Goal: Information Seeking & Learning: Learn about a topic

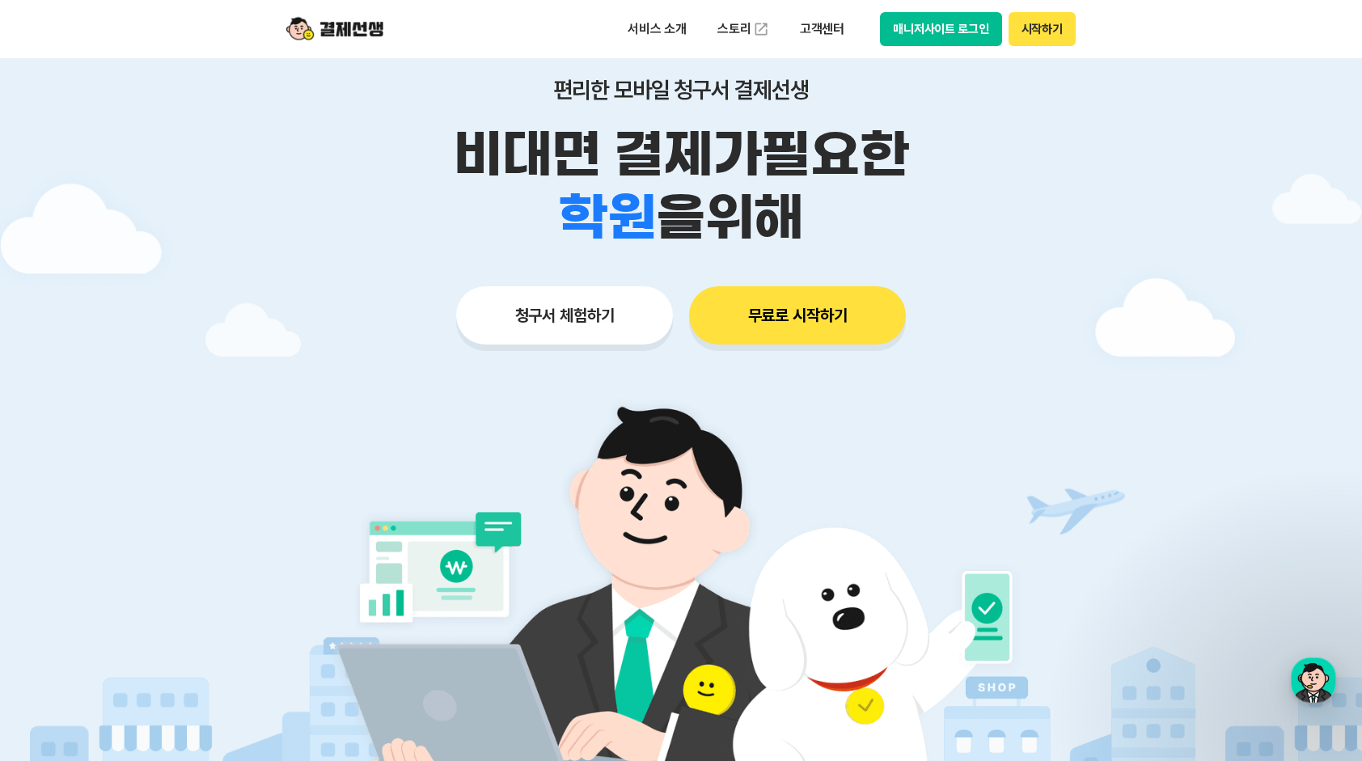
scroll to position [162, 0]
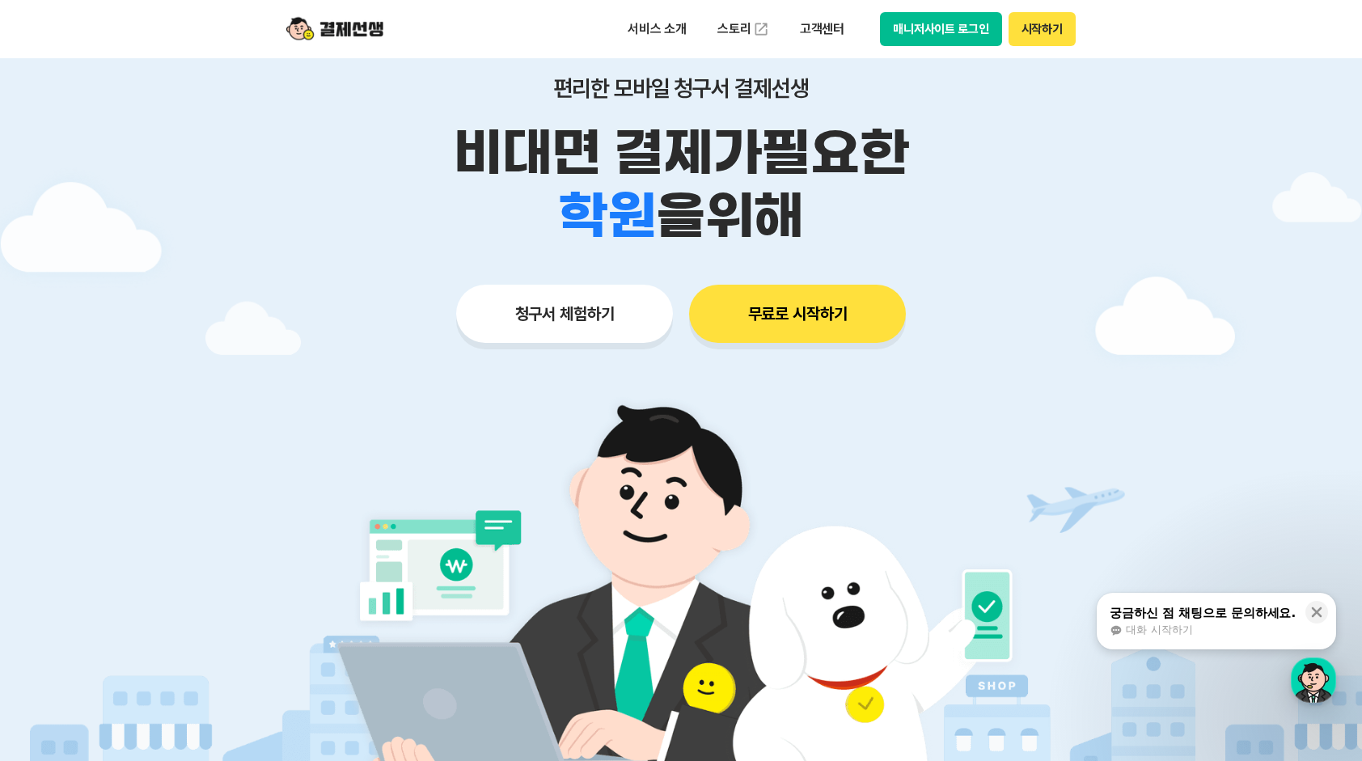
click at [569, 320] on button "청구서 체험하기" at bounding box center [564, 314] width 217 height 58
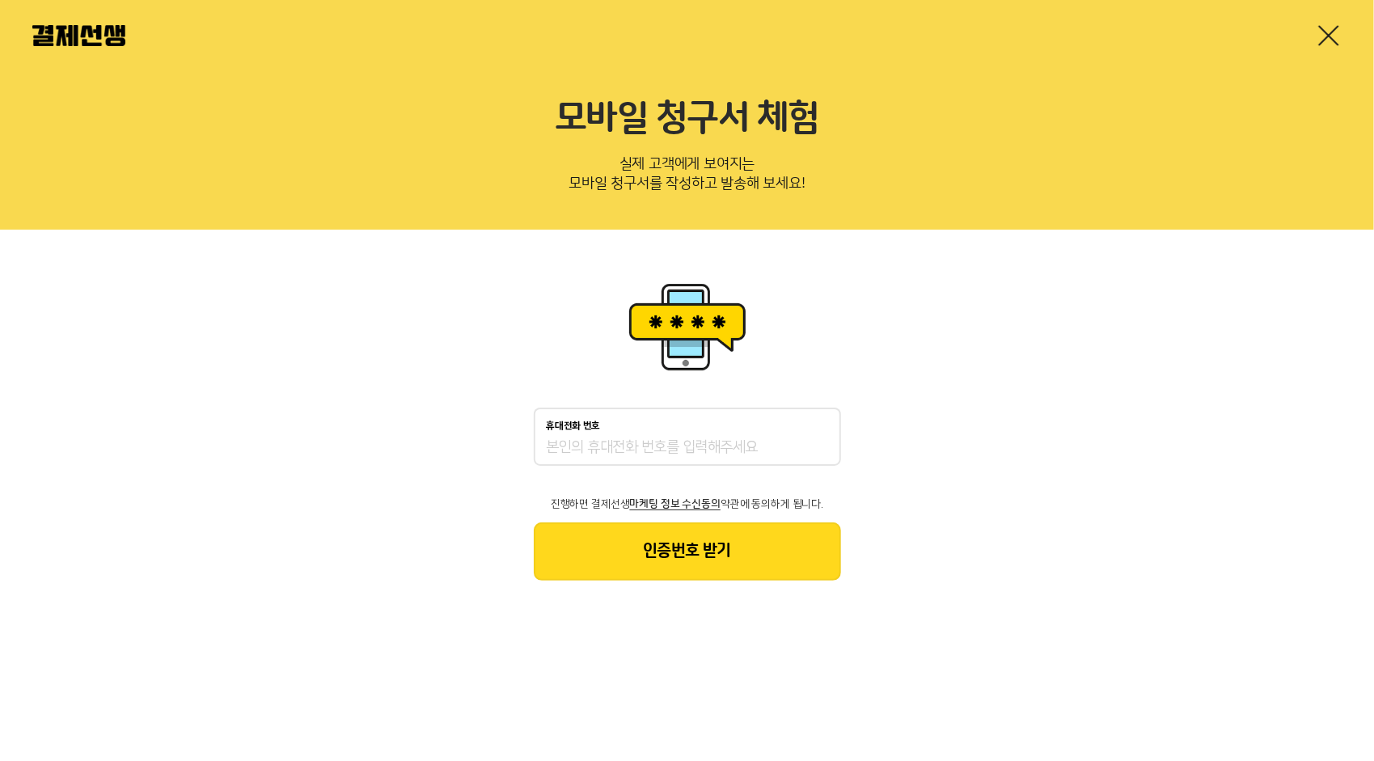
click at [1338, 29] on link at bounding box center [1329, 36] width 26 height 26
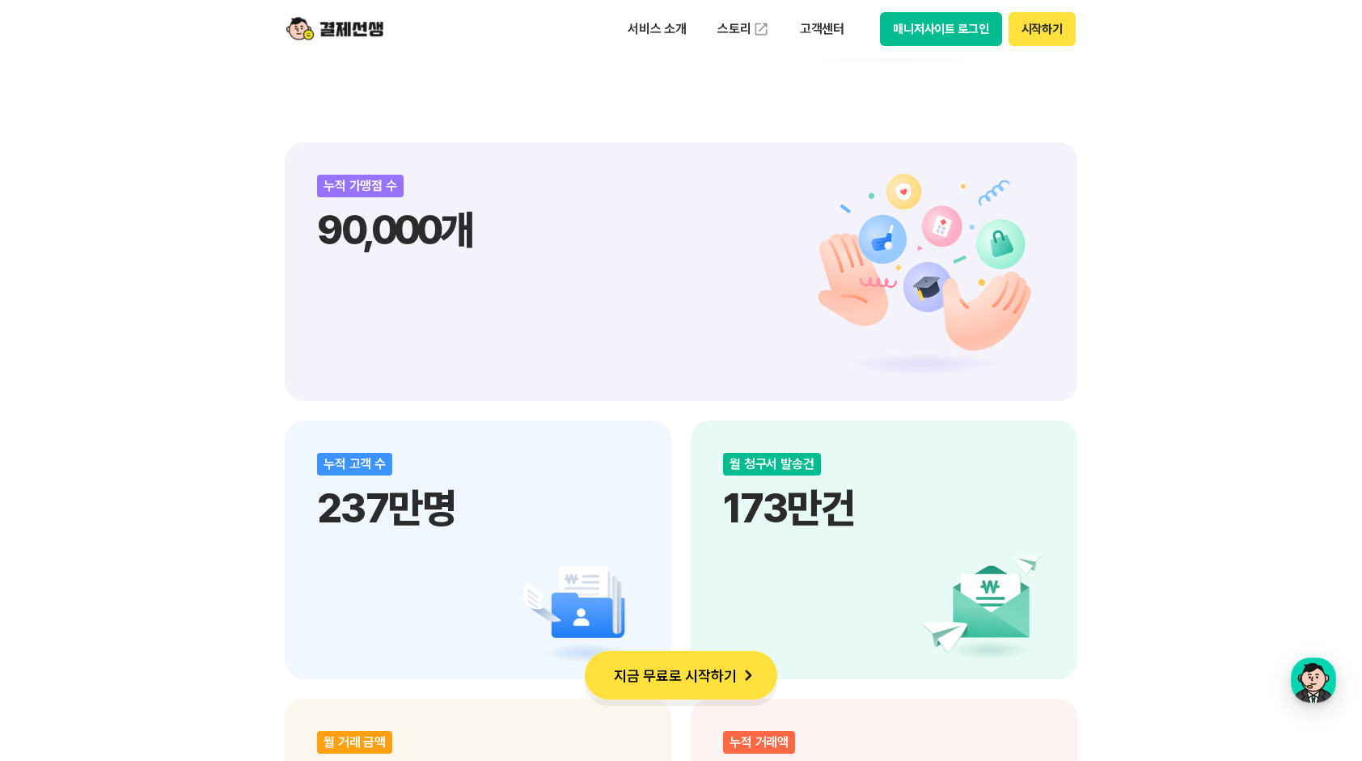
scroll to position [1860, 0]
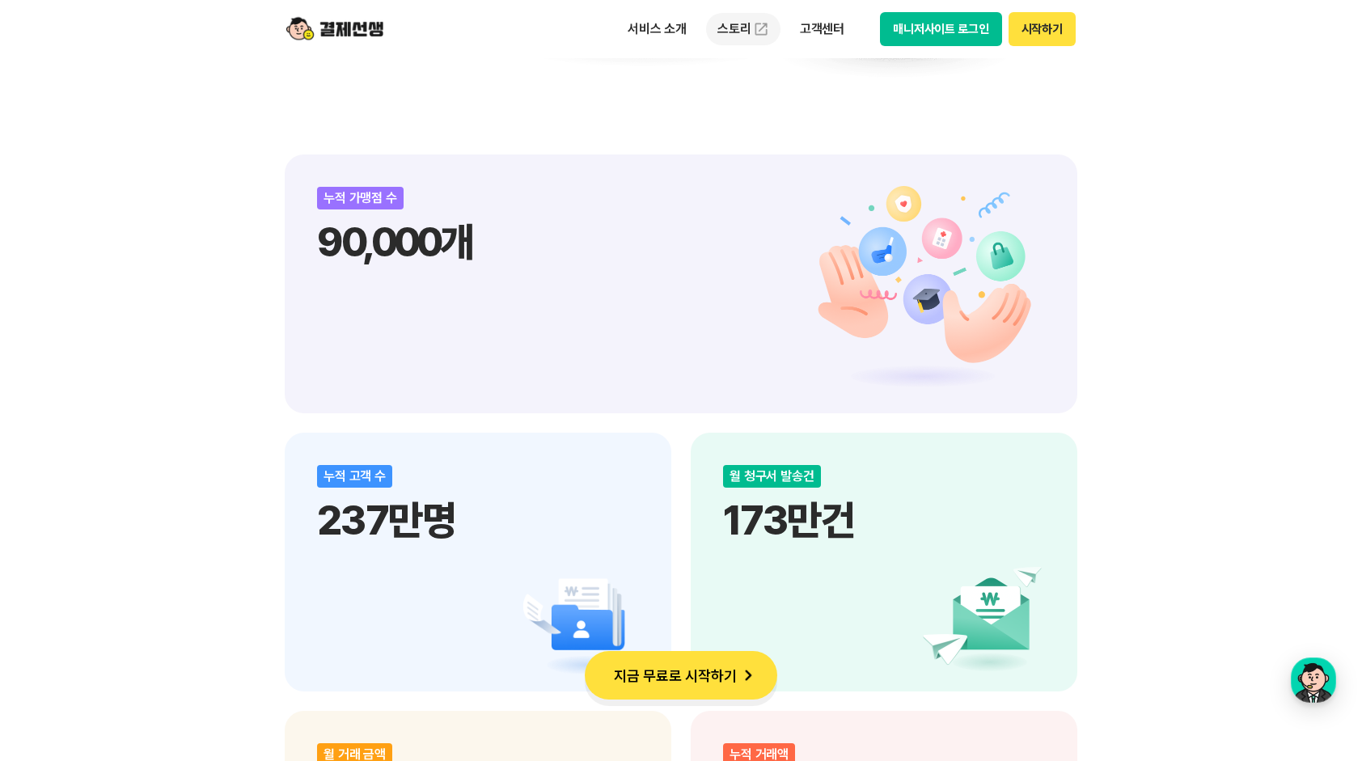
click at [733, 25] on link "스토리" at bounding box center [743, 29] width 74 height 32
click at [671, 27] on p "서비스 소개" at bounding box center [657, 29] width 82 height 29
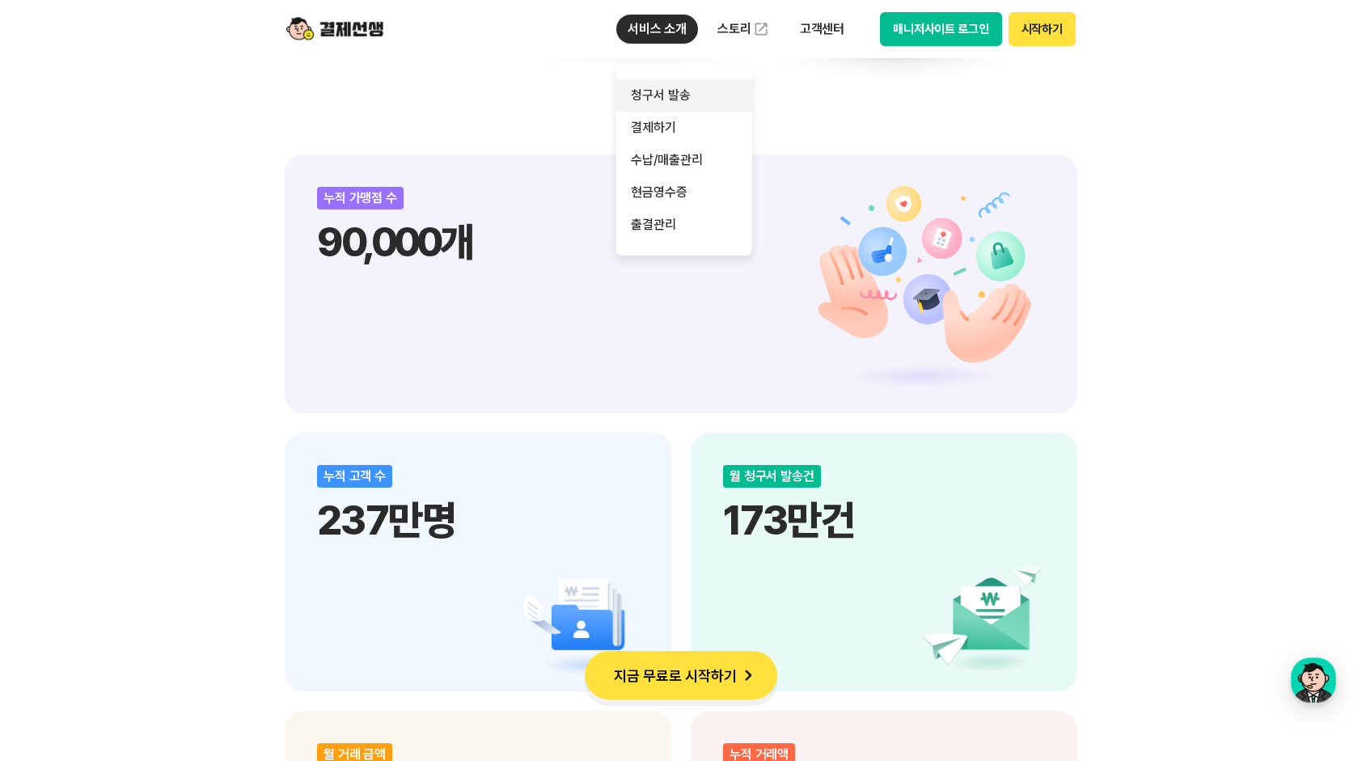
click at [671, 95] on link "청구서 발송" at bounding box center [684, 95] width 136 height 32
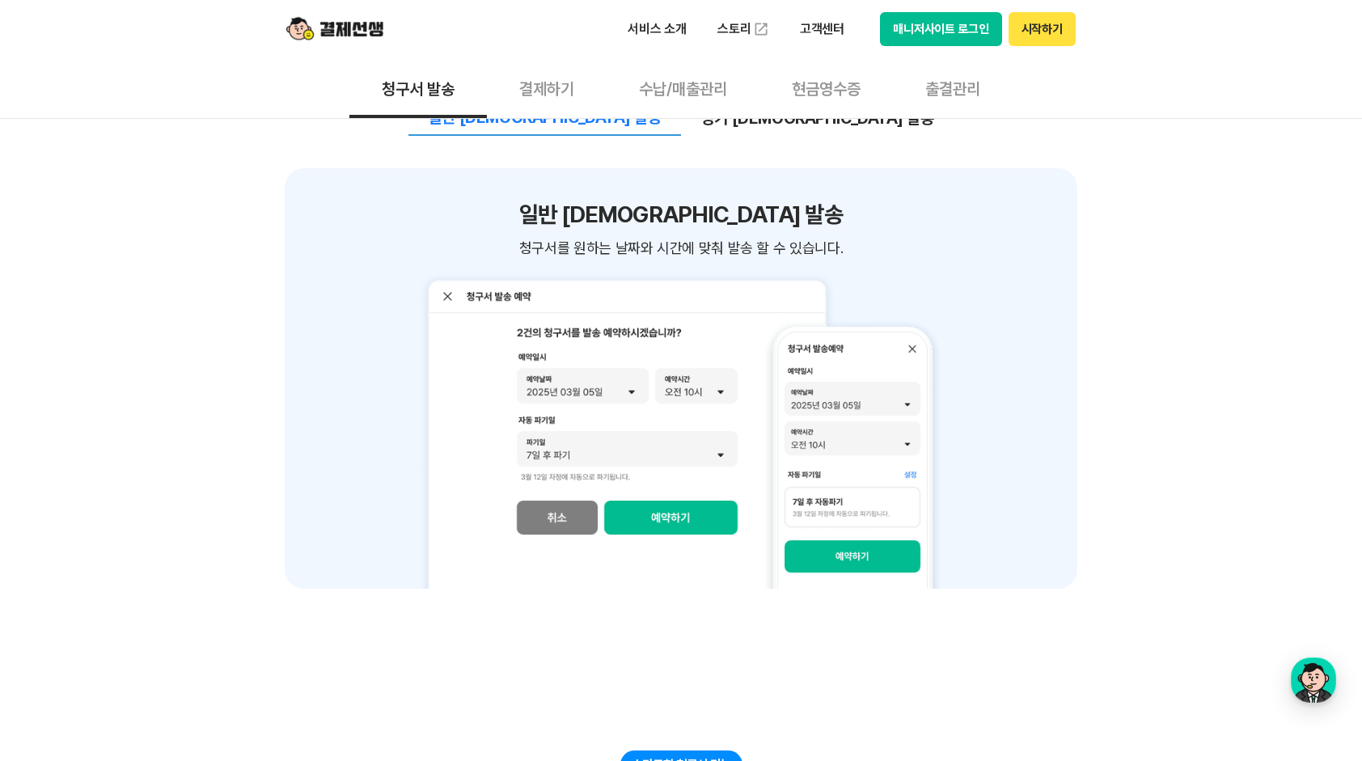
scroll to position [1537, 0]
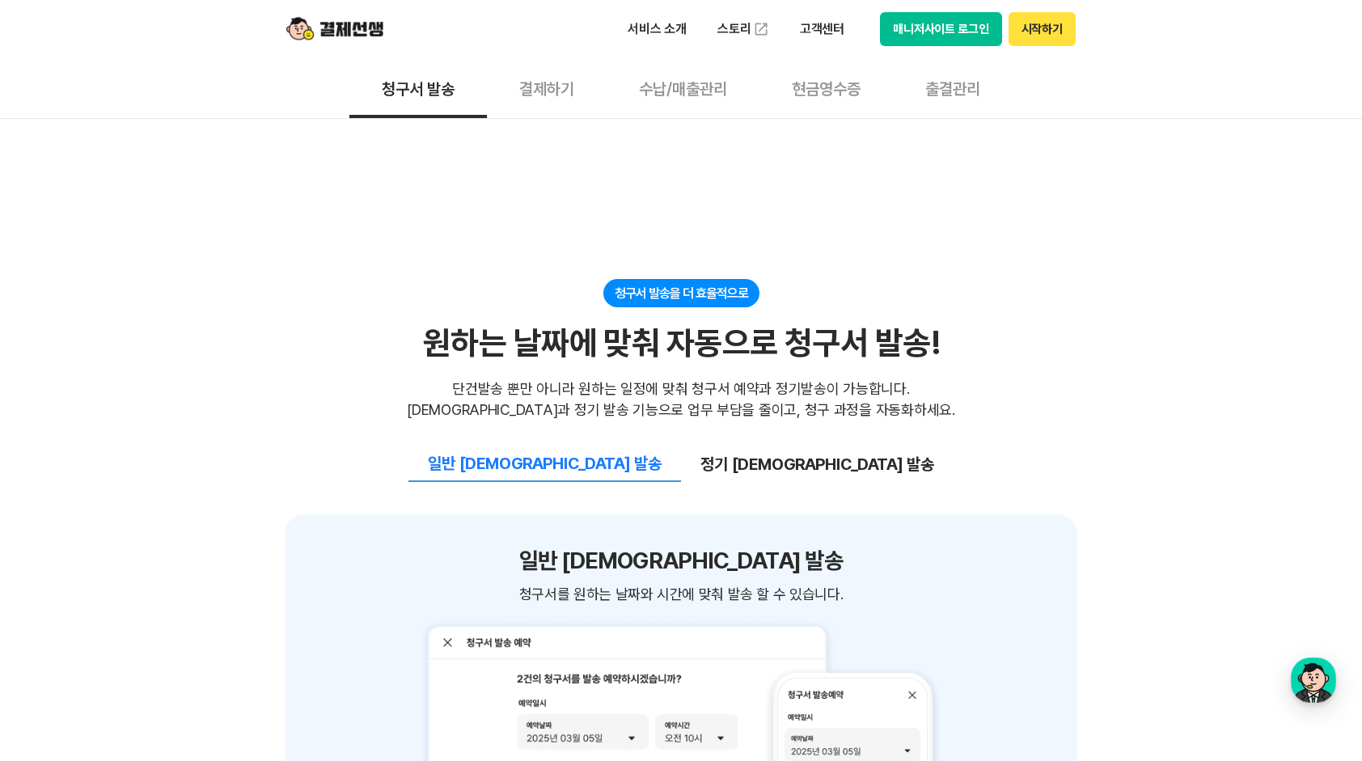
click at [552, 78] on button "결제하기" at bounding box center [547, 88] width 120 height 60
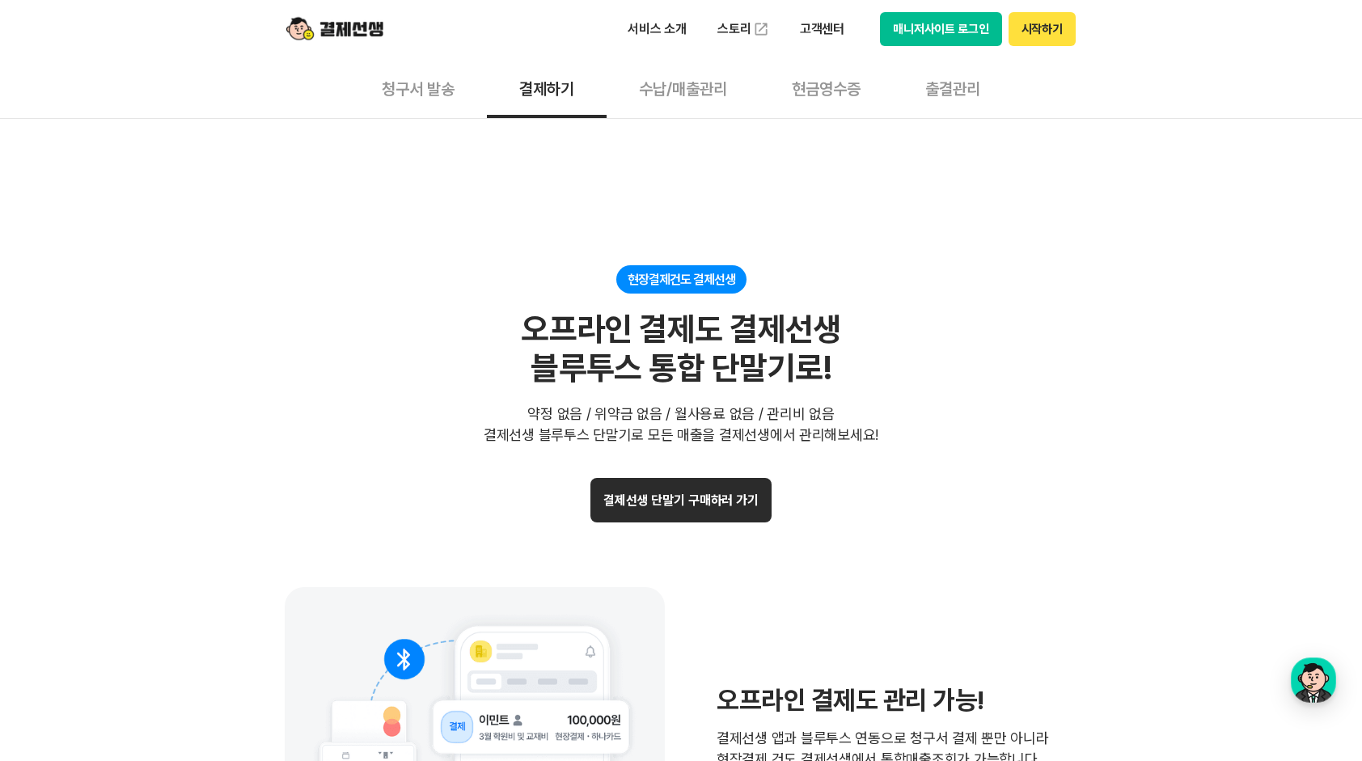
scroll to position [2993, 0]
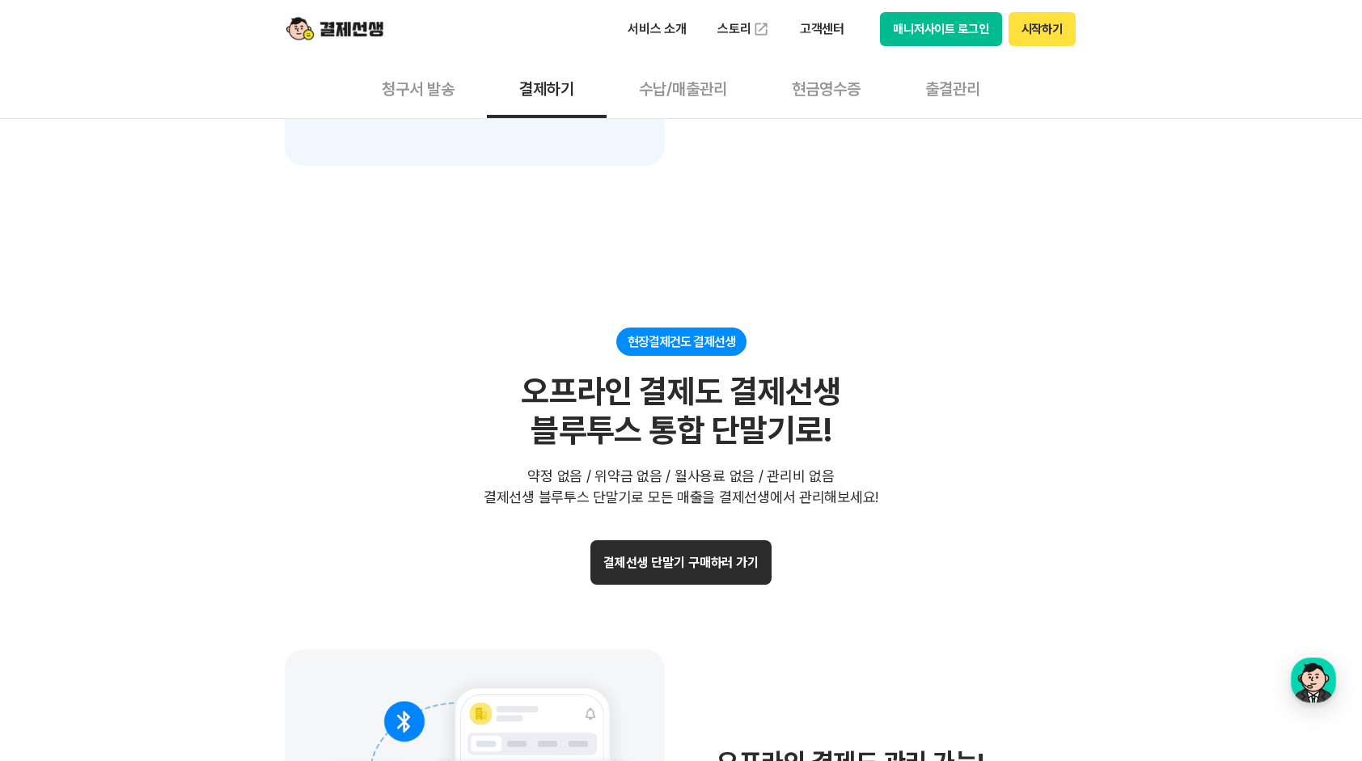
click at [684, 78] on button "수납/매출관리" at bounding box center [683, 88] width 153 height 60
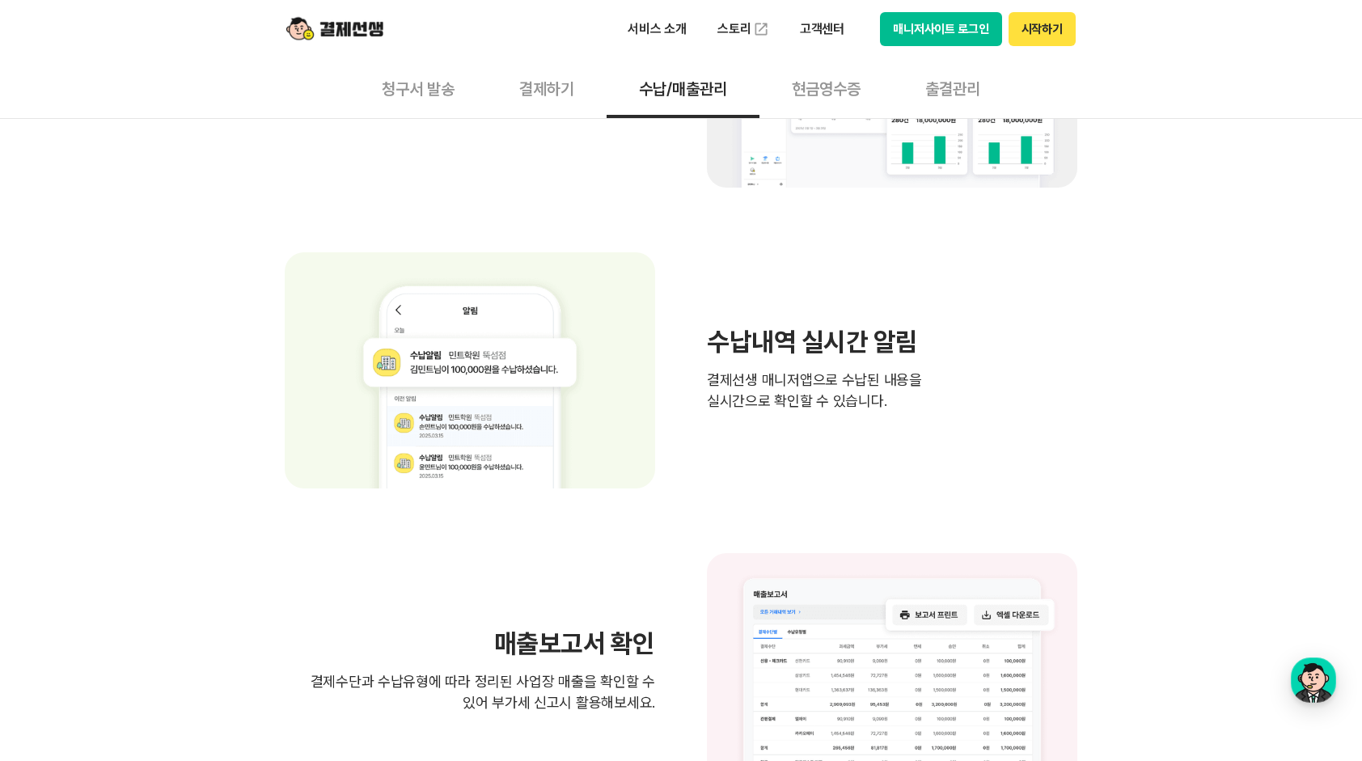
scroll to position [647, 0]
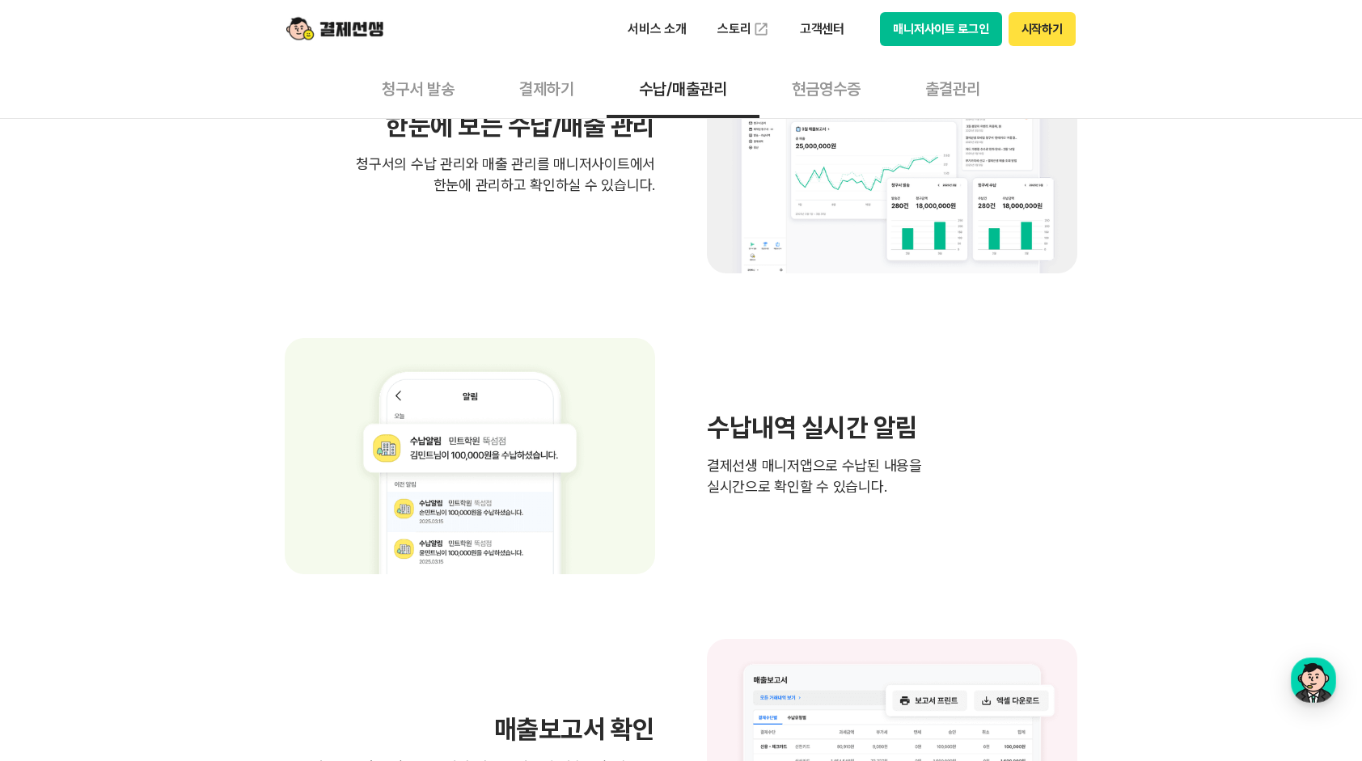
click at [836, 95] on button "현금영수증" at bounding box center [826, 88] width 133 height 60
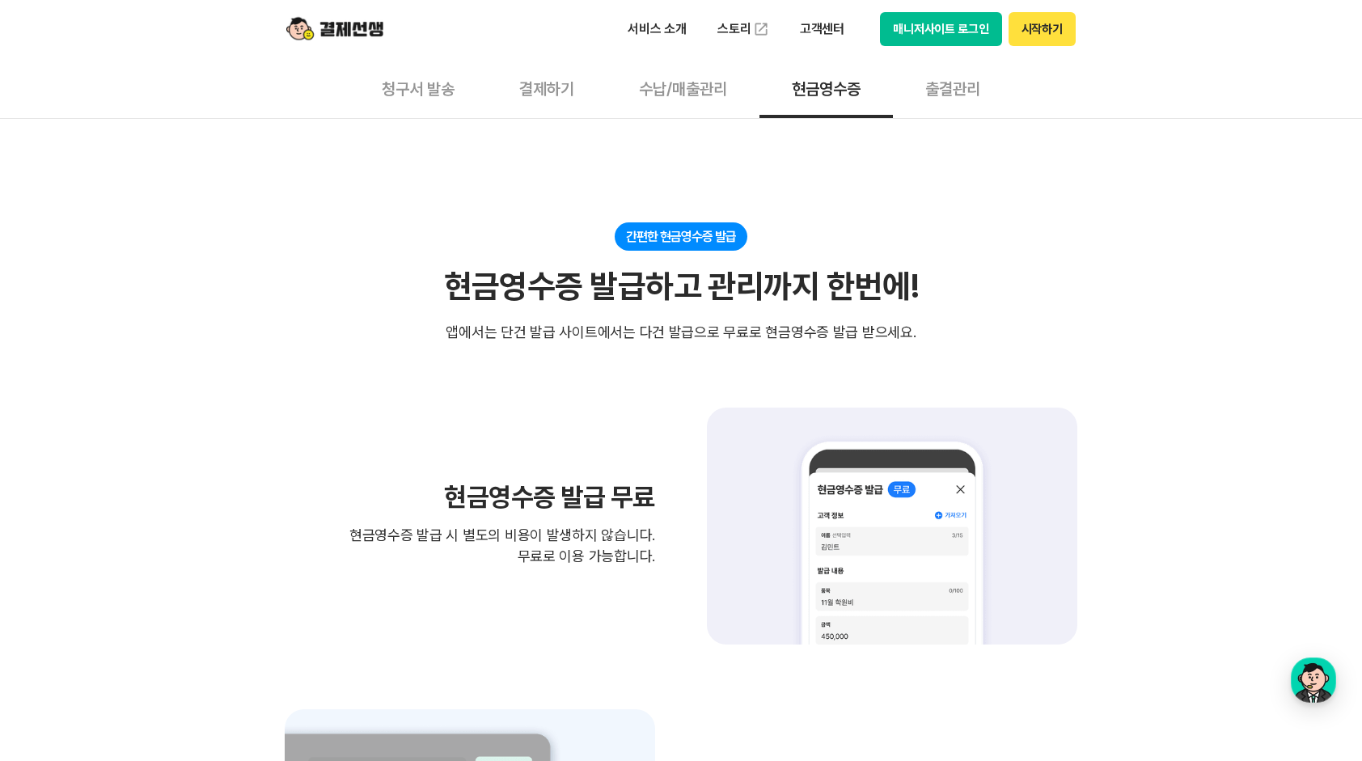
scroll to position [243, 0]
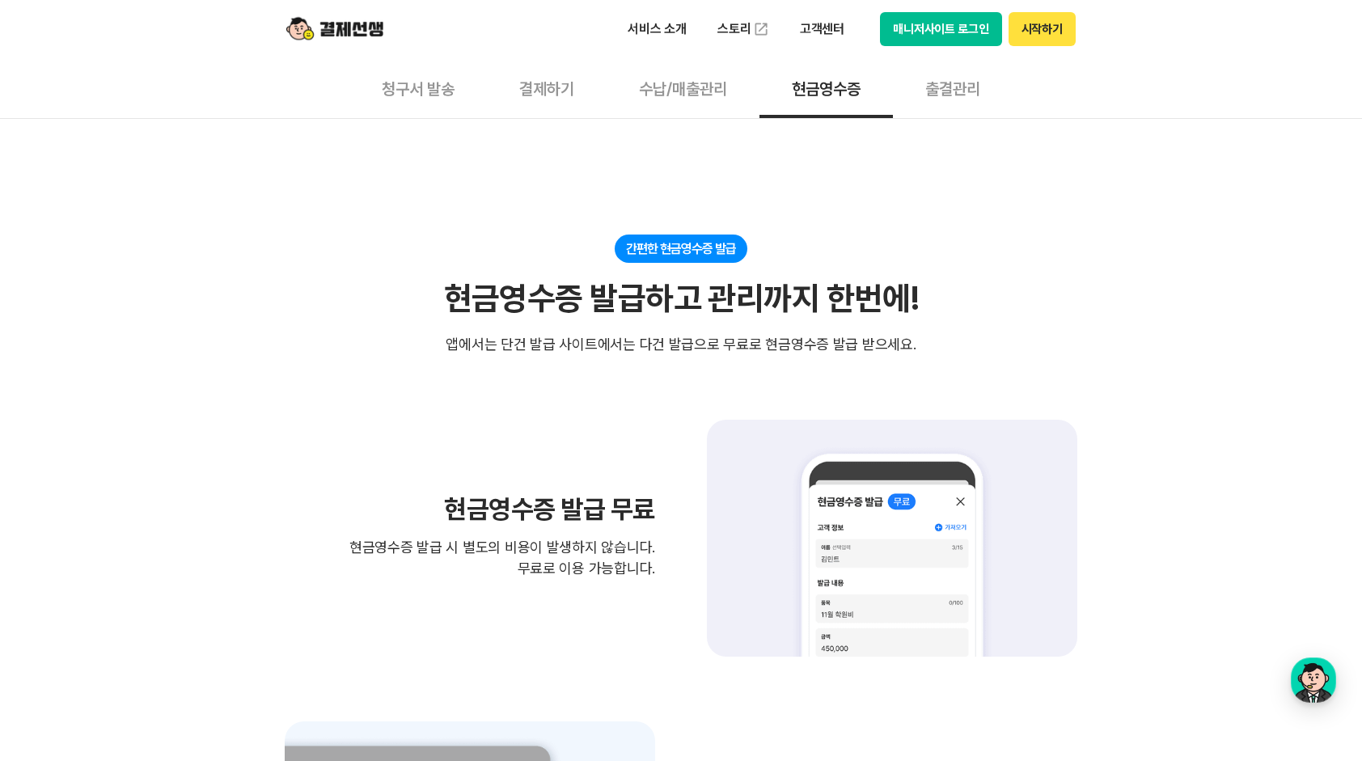
click at [959, 92] on button "출결관리" at bounding box center [953, 88] width 120 height 60
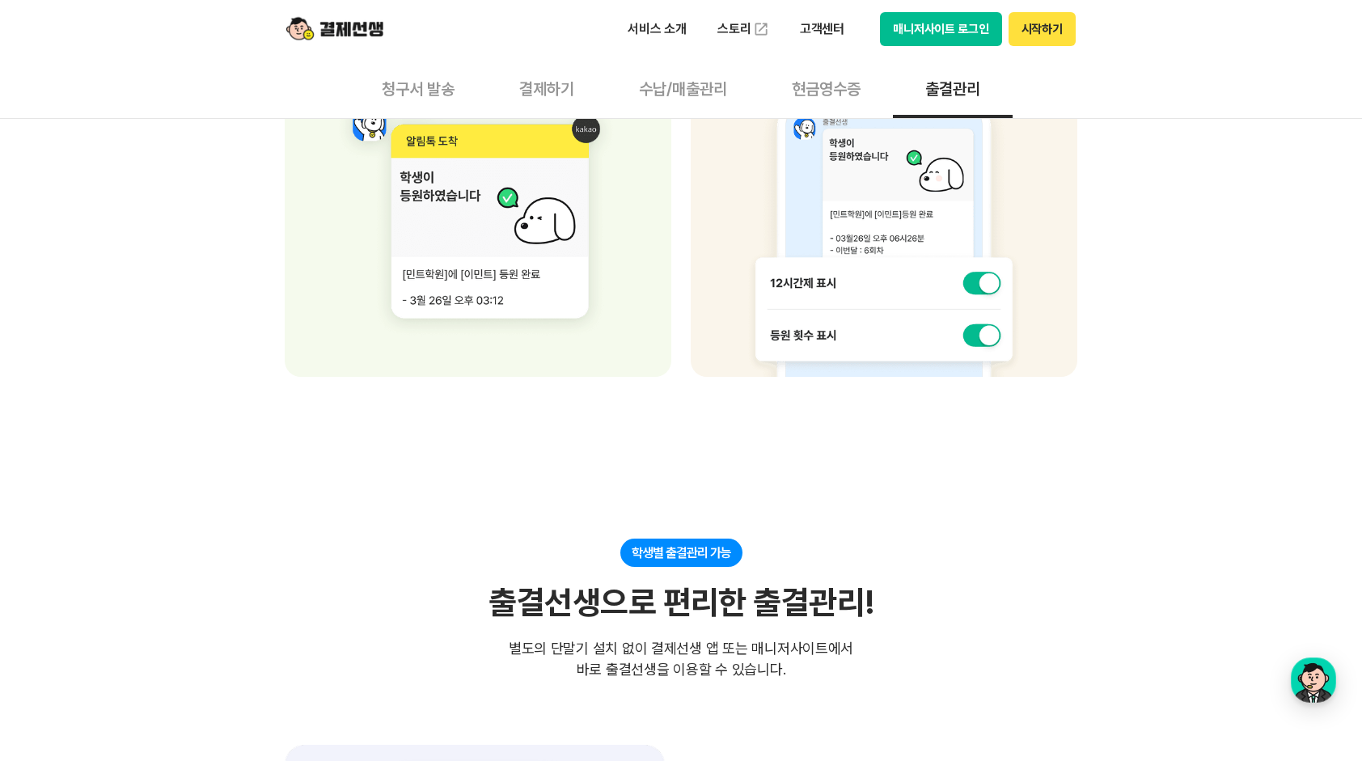
scroll to position [1132, 0]
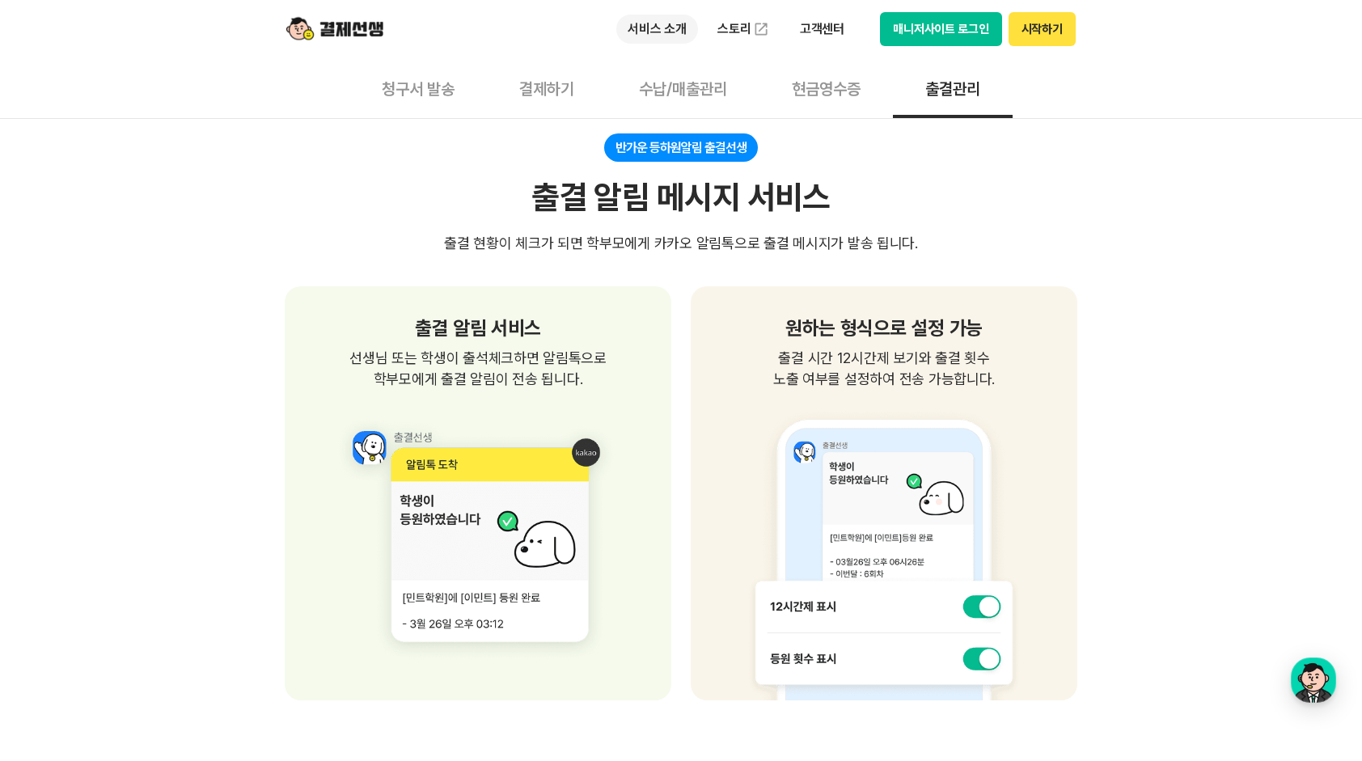
click at [658, 36] on p "서비스 소개" at bounding box center [657, 29] width 82 height 29
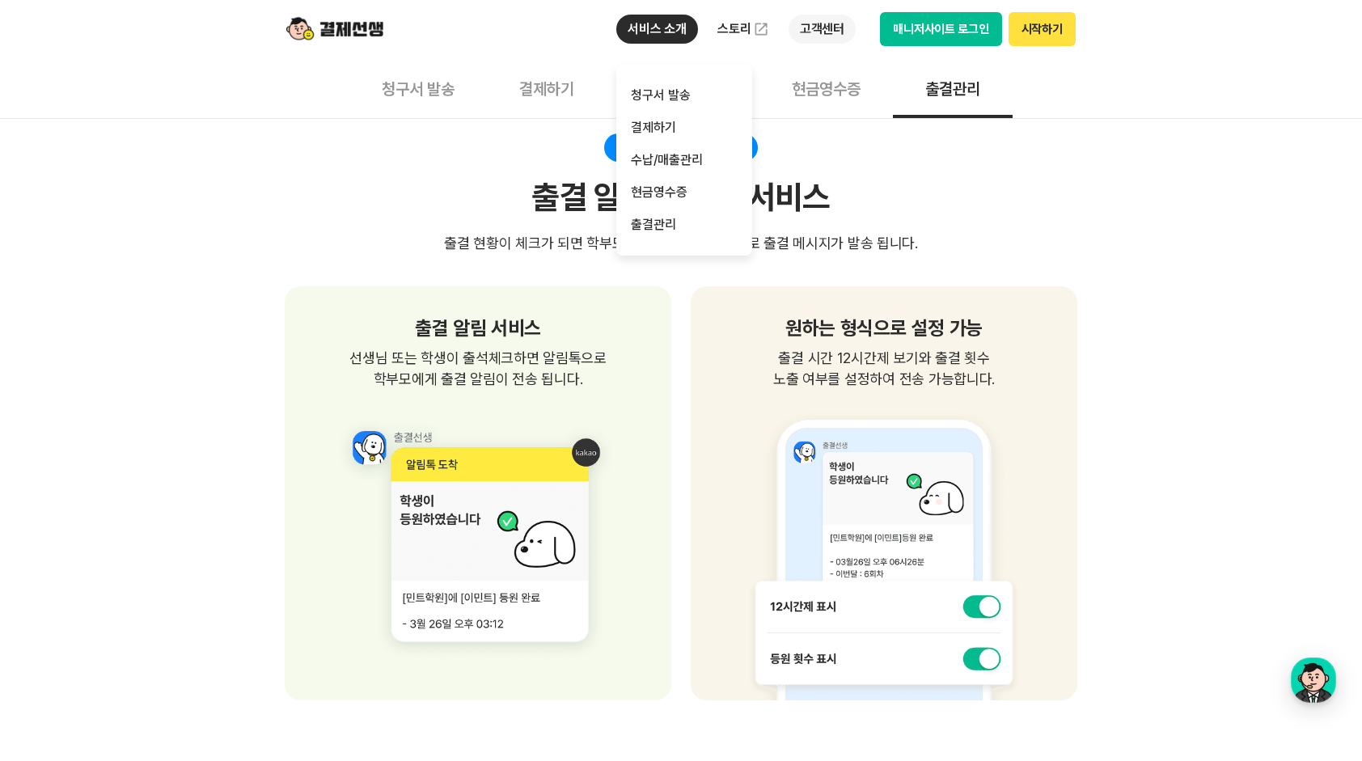
click at [807, 18] on p "고객센터" at bounding box center [822, 29] width 67 height 29
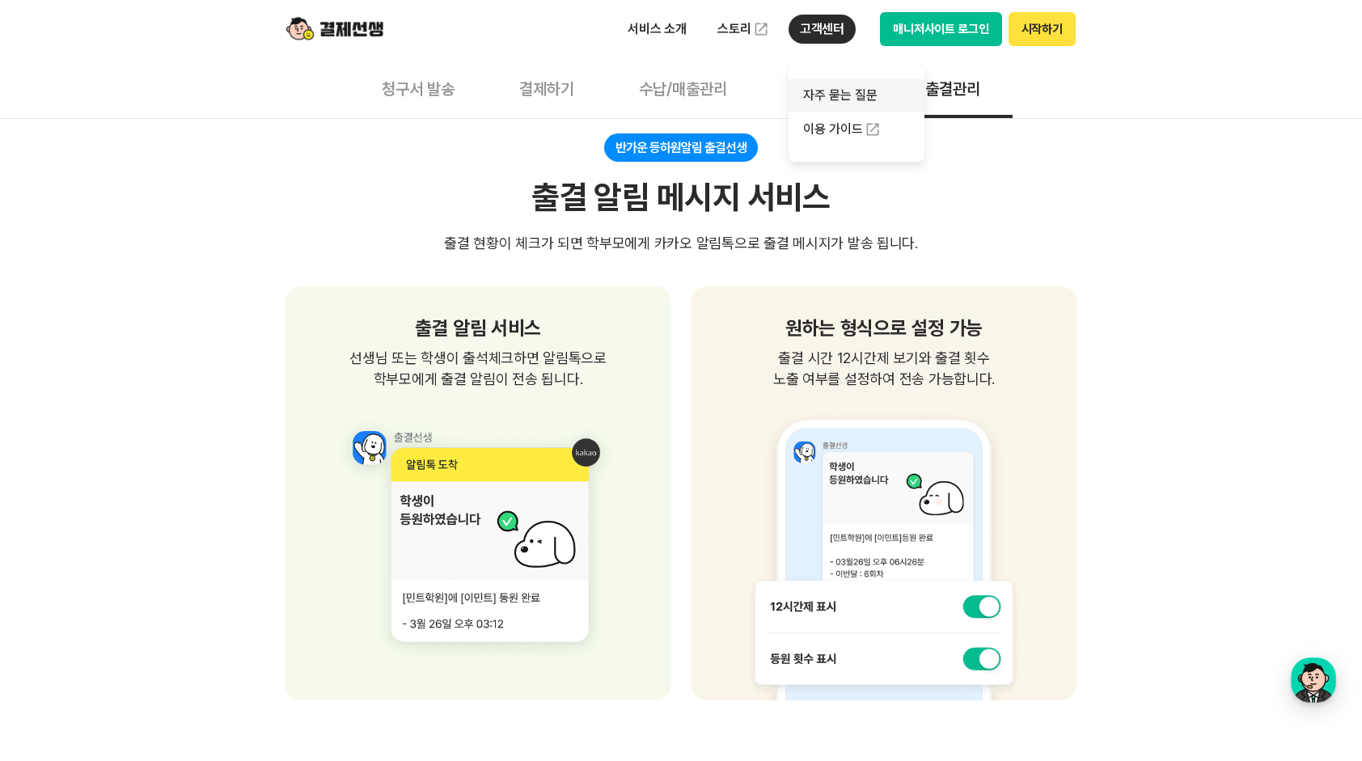
click at [808, 89] on link "자주 묻는 질문" at bounding box center [857, 95] width 136 height 32
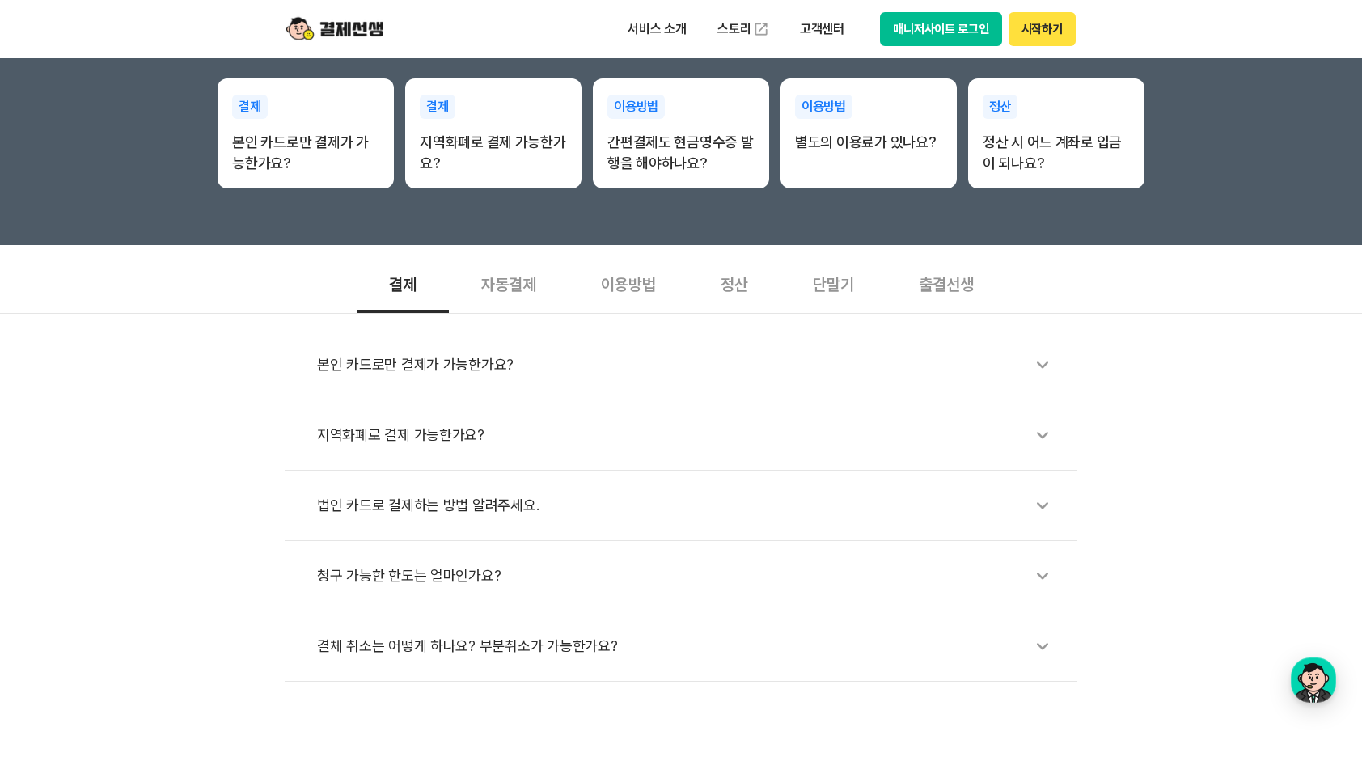
scroll to position [485, 0]
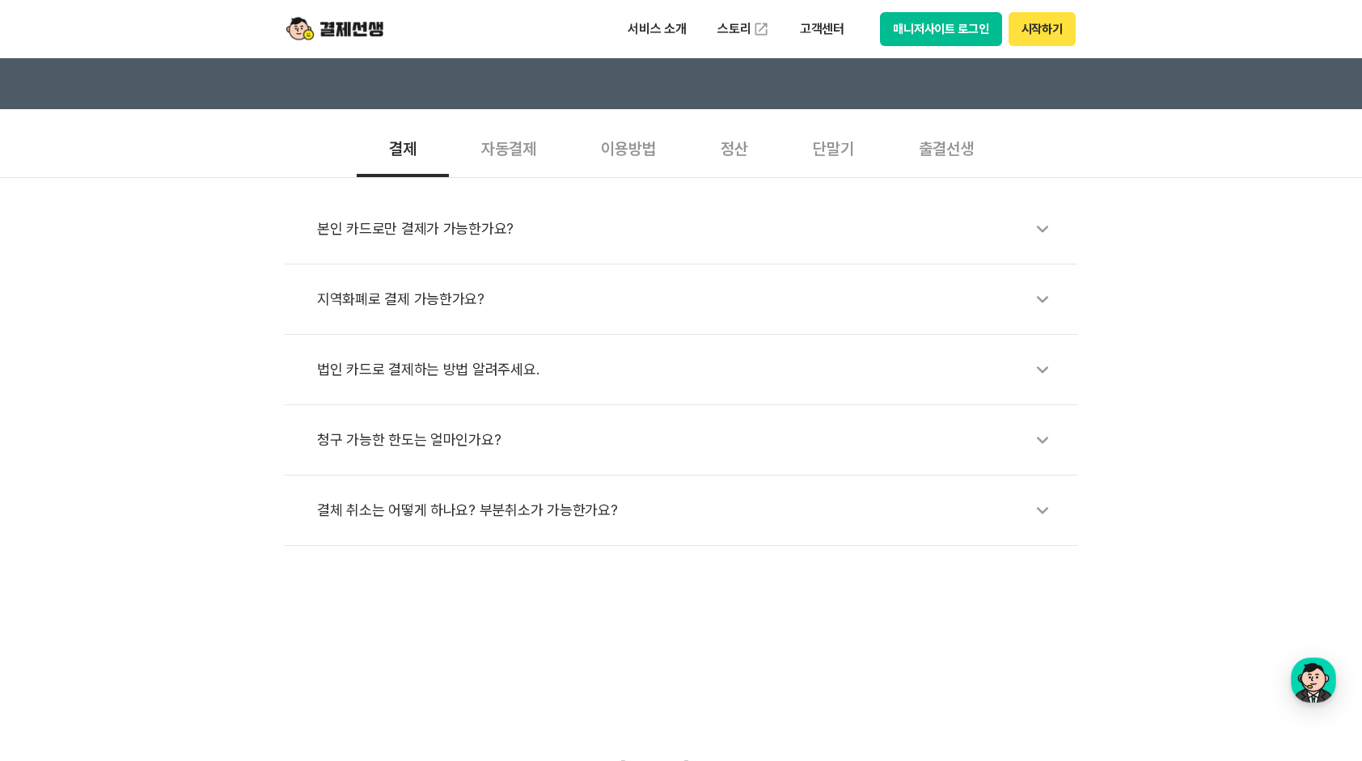
click at [500, 507] on div "결체 취소는 어떻게 하나요? 부분취소가 가능한가요?" at bounding box center [689, 510] width 744 height 37
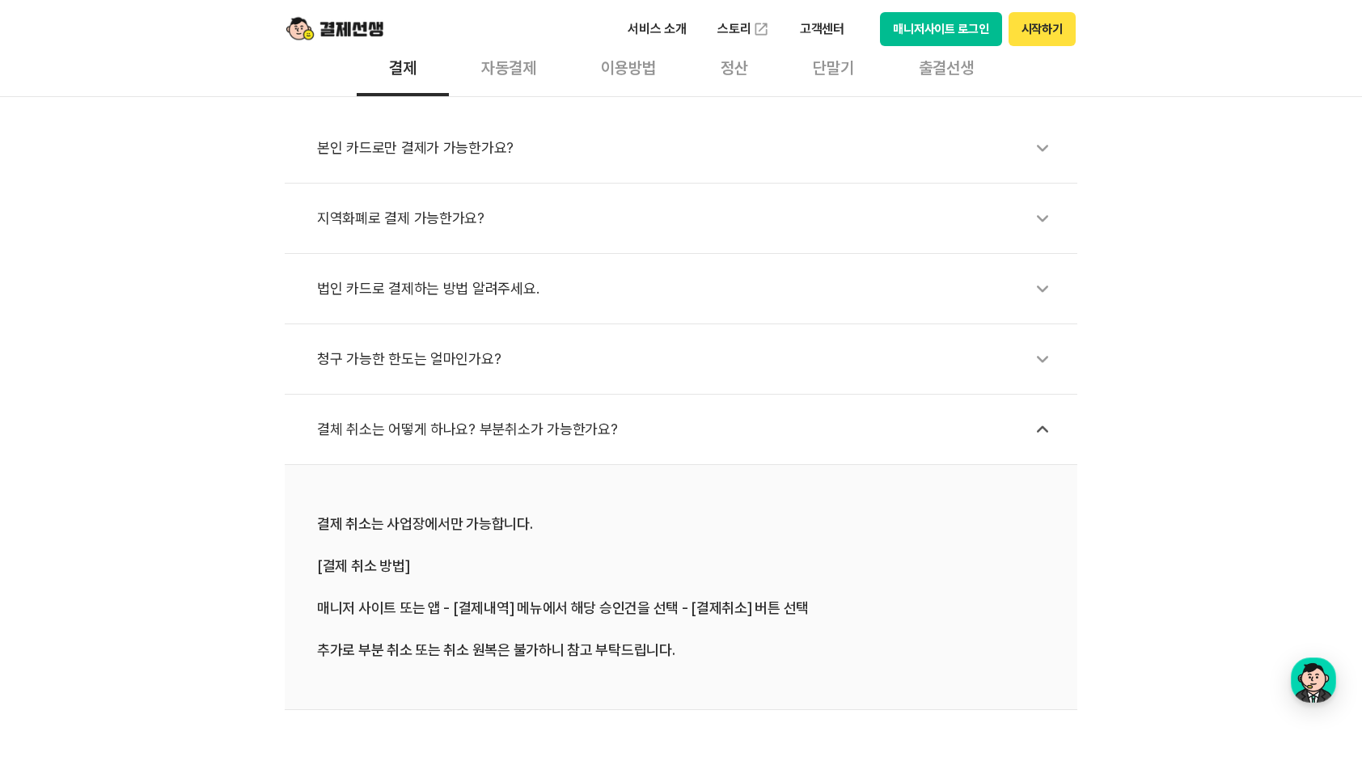
scroll to position [324, 0]
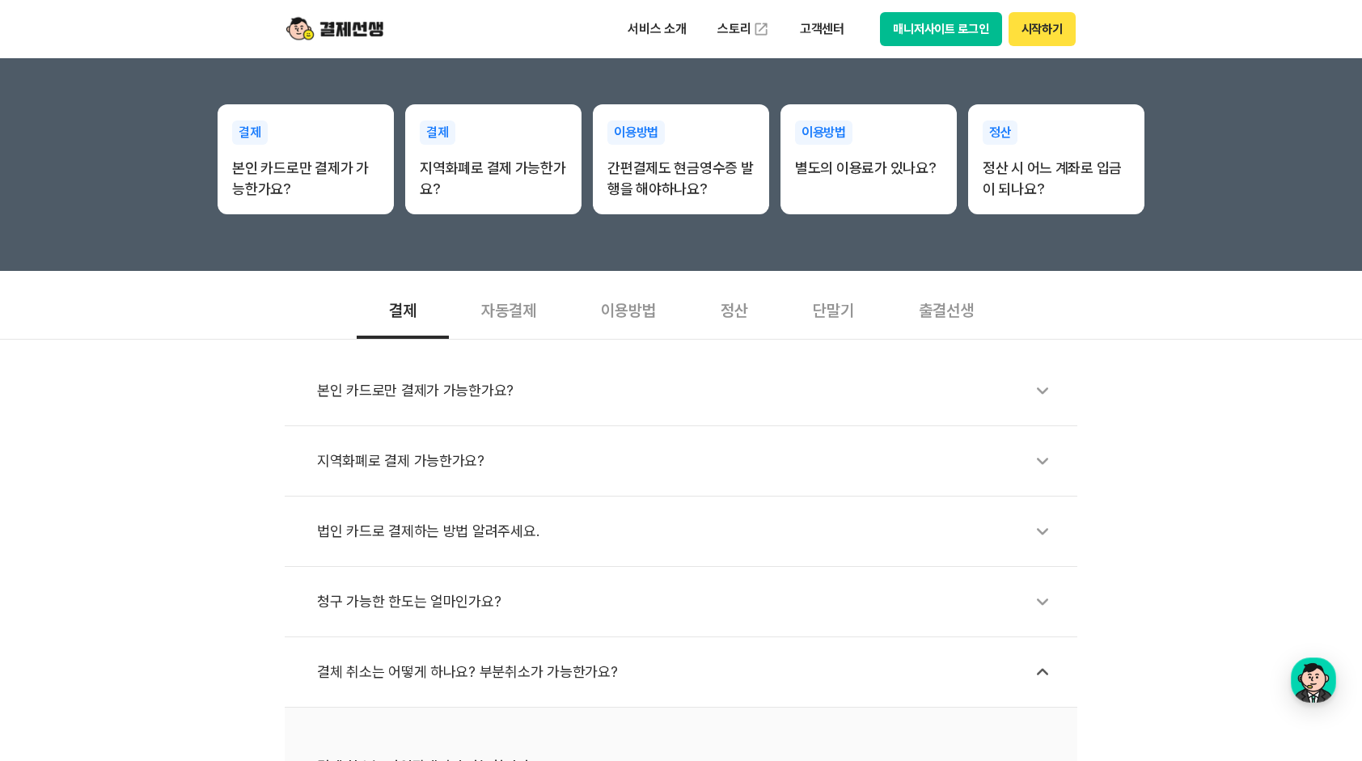
click at [726, 306] on div "정산" at bounding box center [734, 309] width 92 height 60
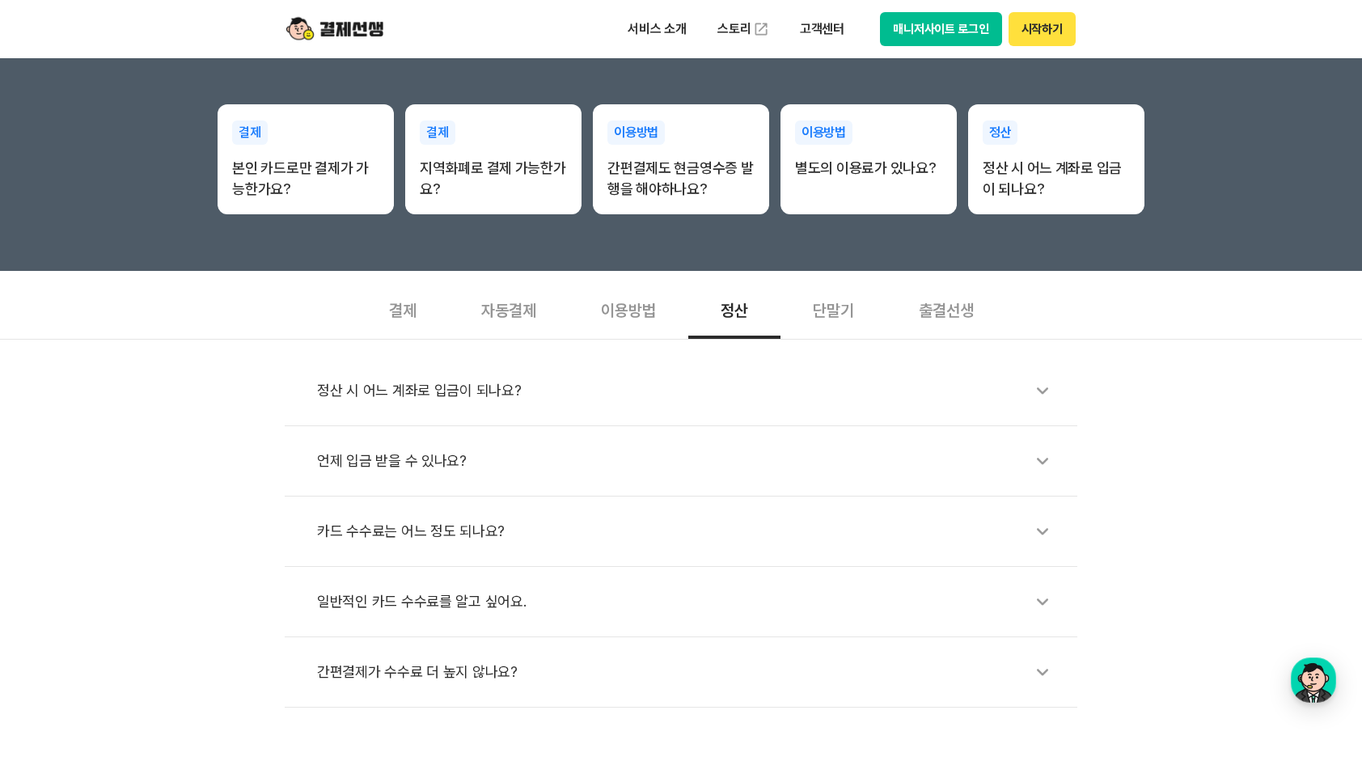
click at [431, 667] on div "간편결제가 수수료 더 높지 않나요?" at bounding box center [689, 672] width 744 height 37
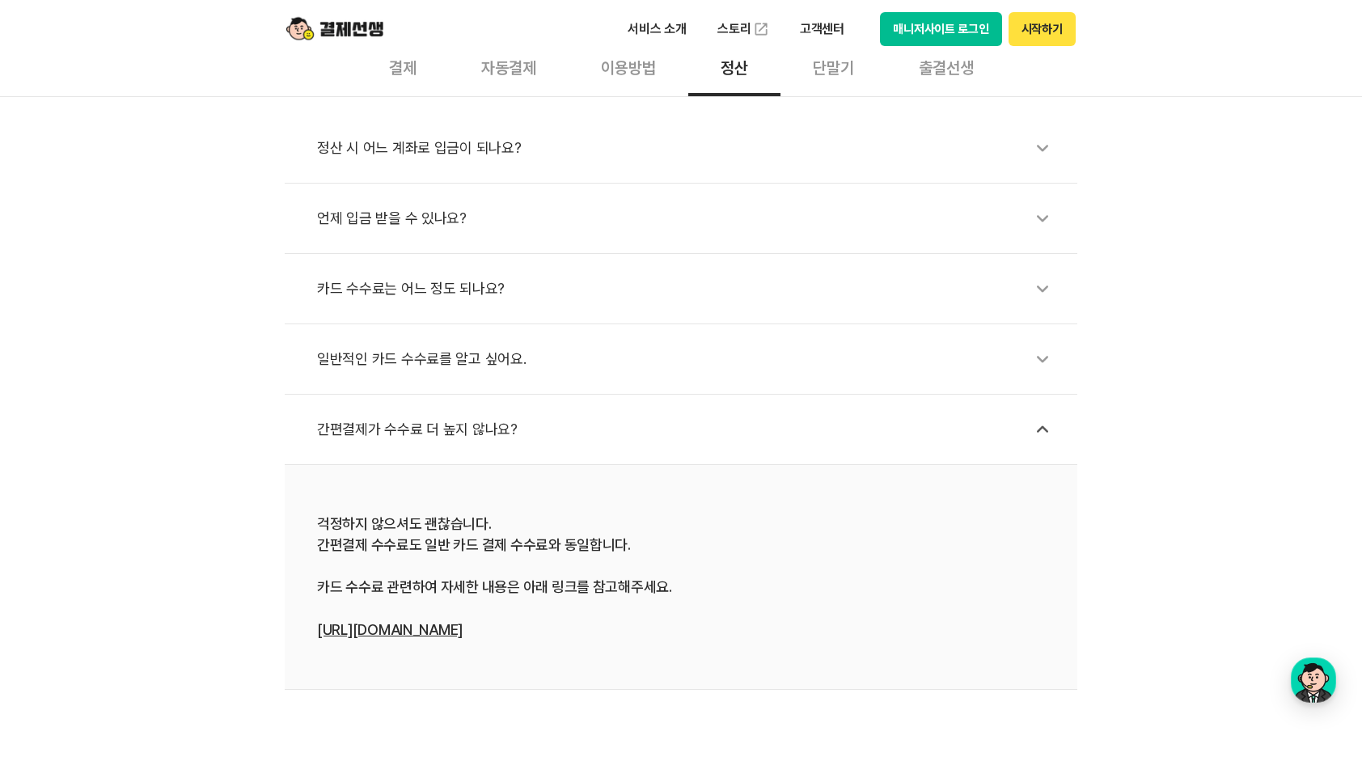
click at [444, 364] on div "일반적인 카드 수수료를 알고 싶어요." at bounding box center [689, 359] width 744 height 37
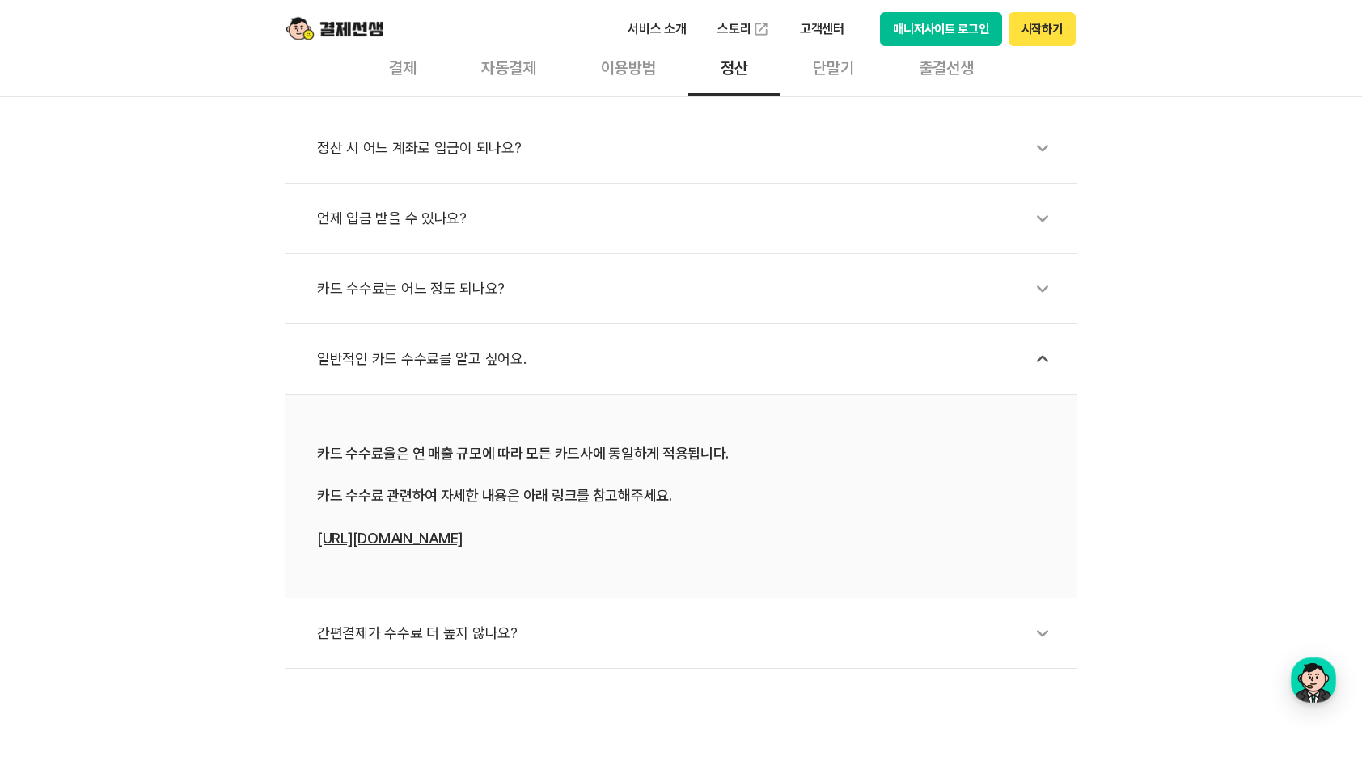
click at [412, 536] on link "[URL][DOMAIN_NAME]" at bounding box center [390, 538] width 146 height 17
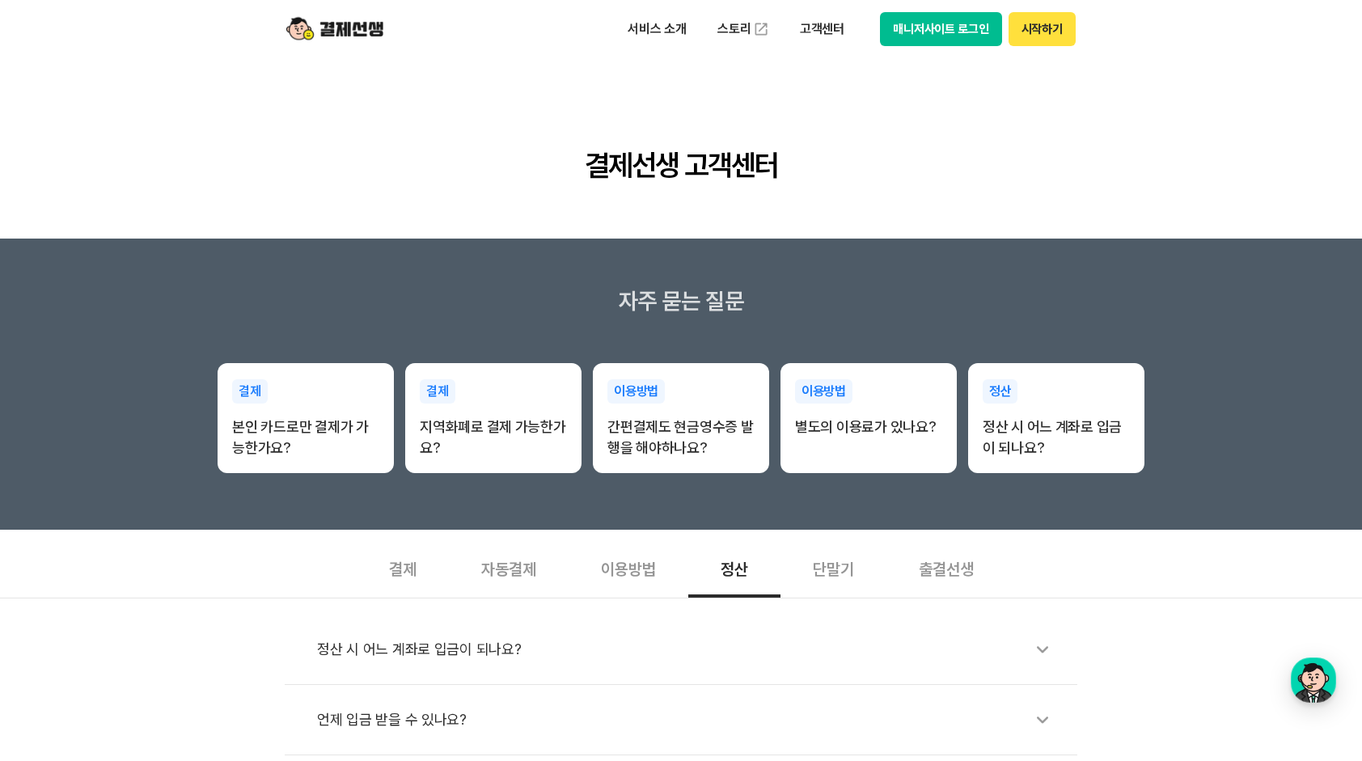
scroll to position [0, 0]
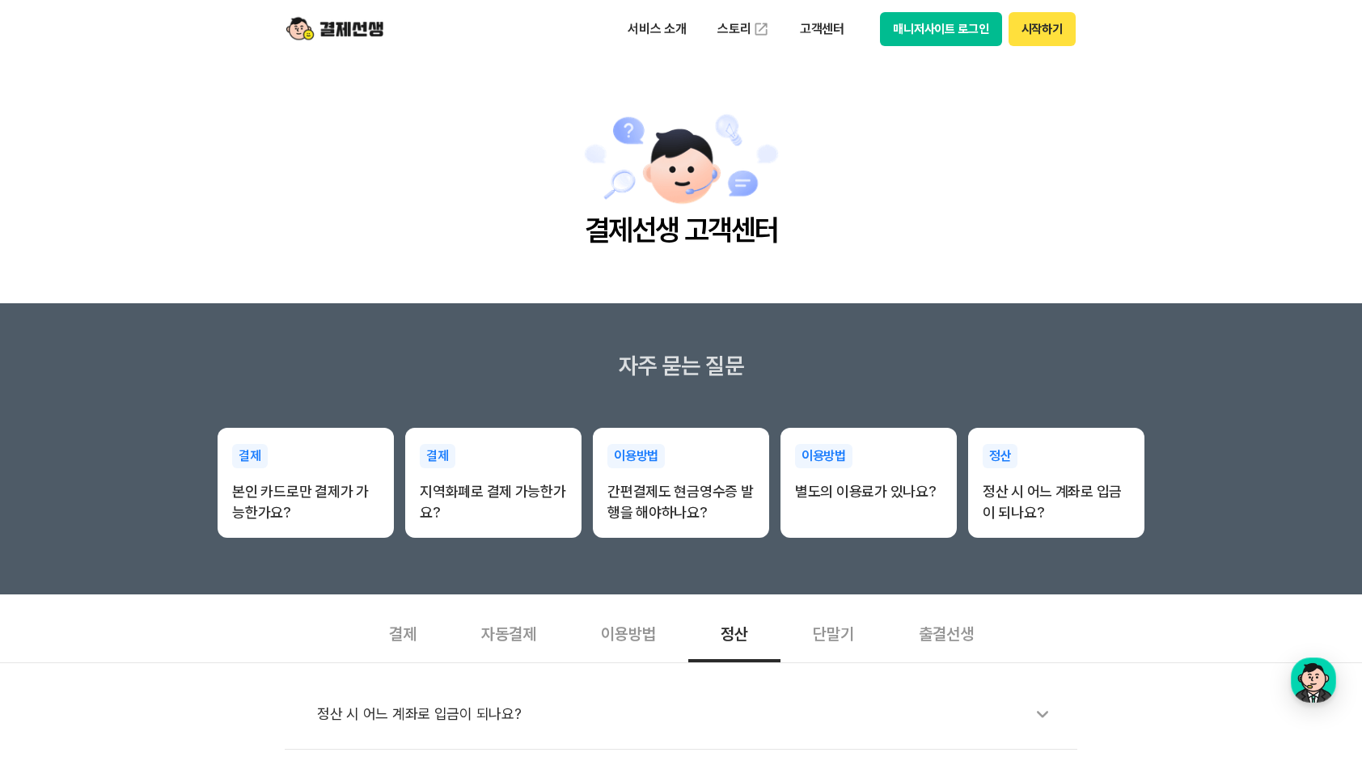
click at [346, 31] on img at bounding box center [334, 29] width 97 height 31
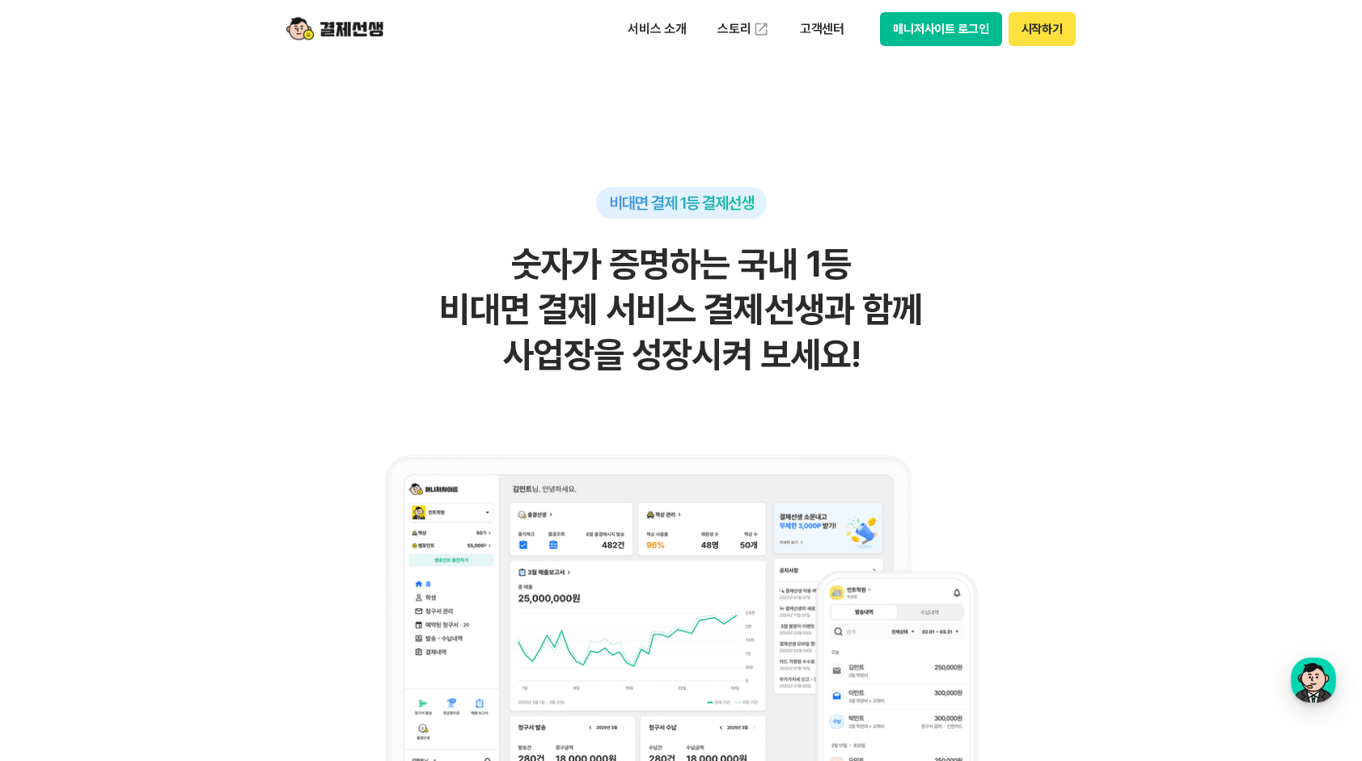
scroll to position [1213, 0]
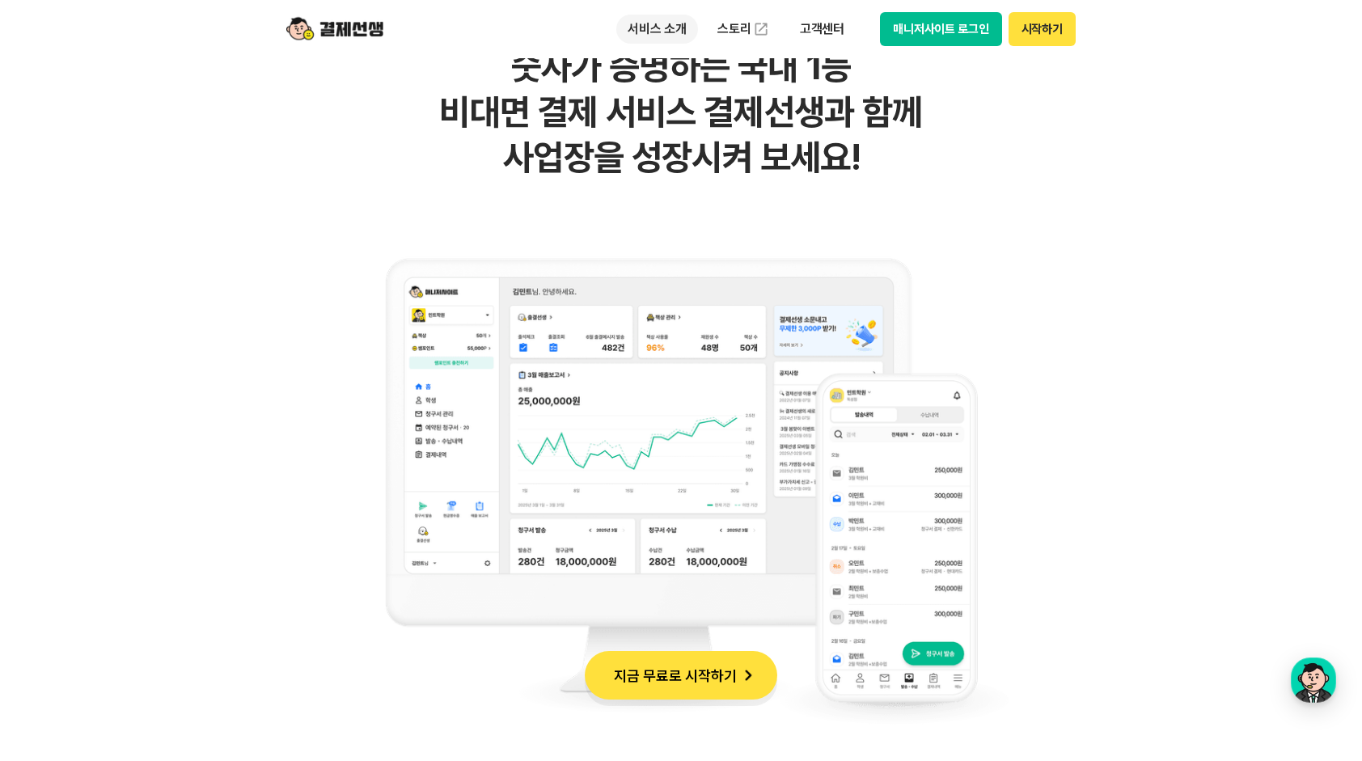
click at [641, 23] on p "서비스 소개" at bounding box center [657, 29] width 82 height 29
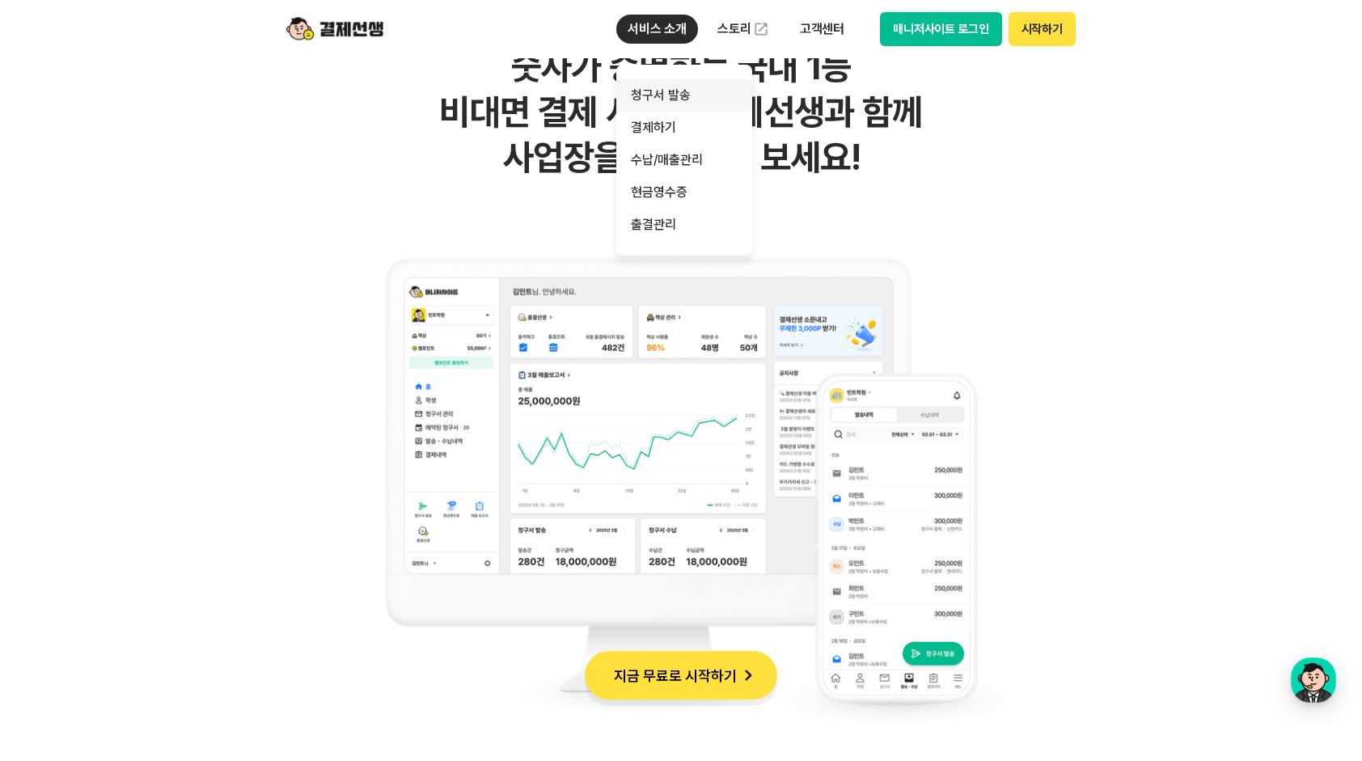
click at [655, 96] on link "청구서 발송" at bounding box center [684, 95] width 136 height 32
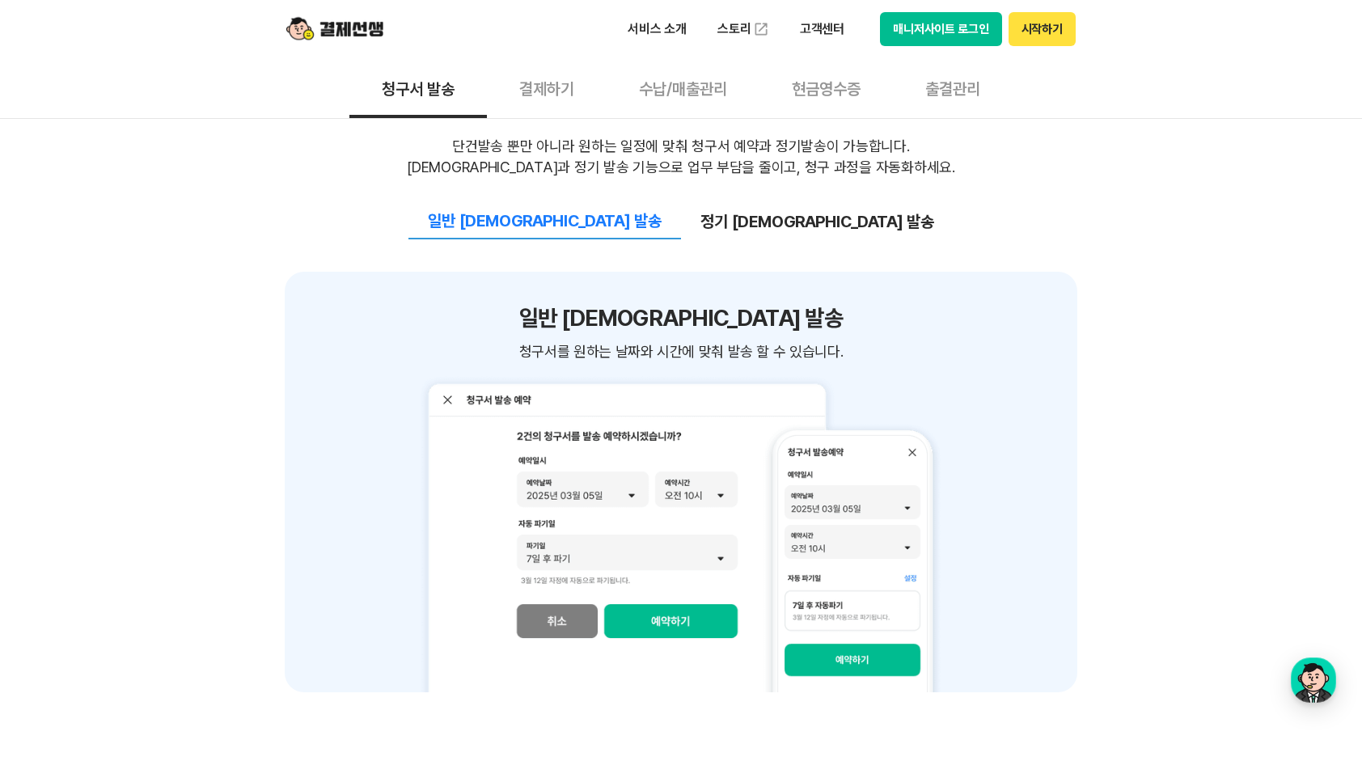
scroll to position [1537, 0]
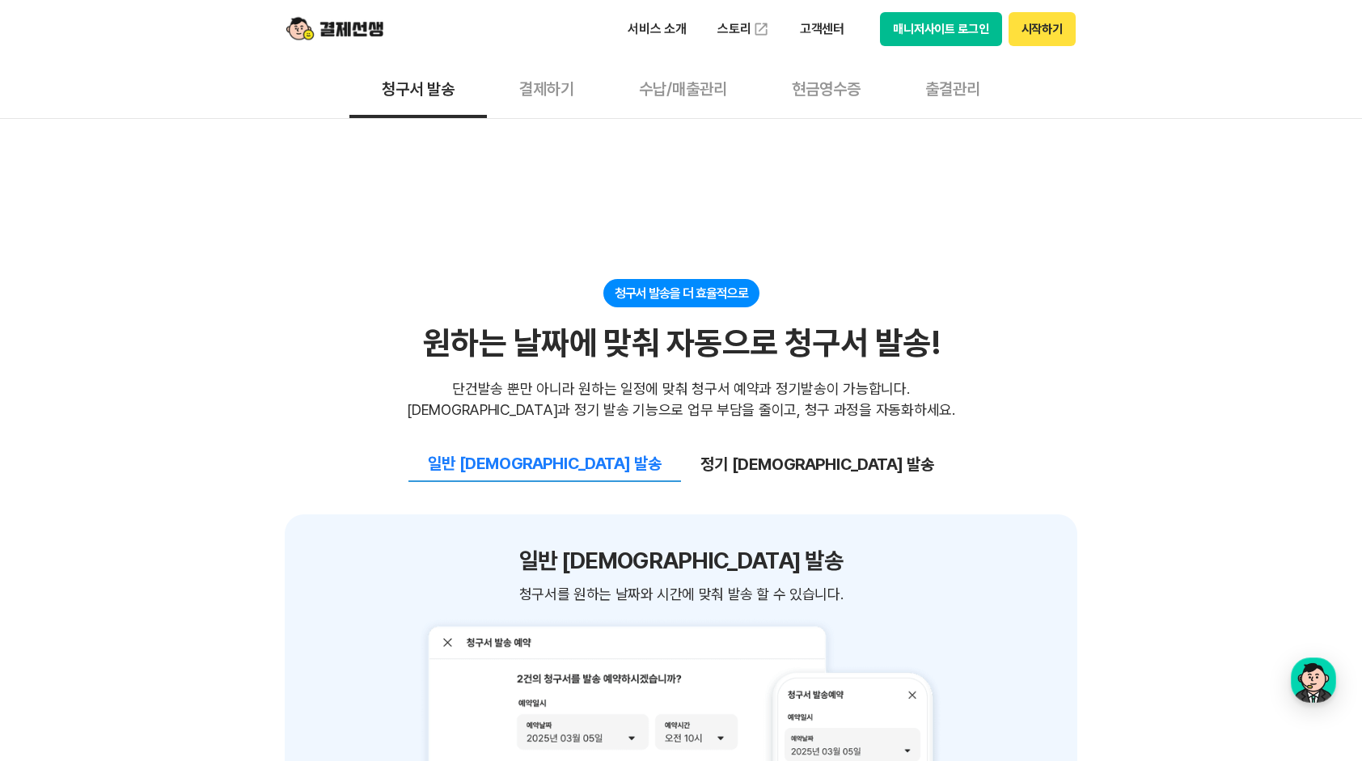
click at [556, 79] on button "결제하기" at bounding box center [547, 88] width 120 height 60
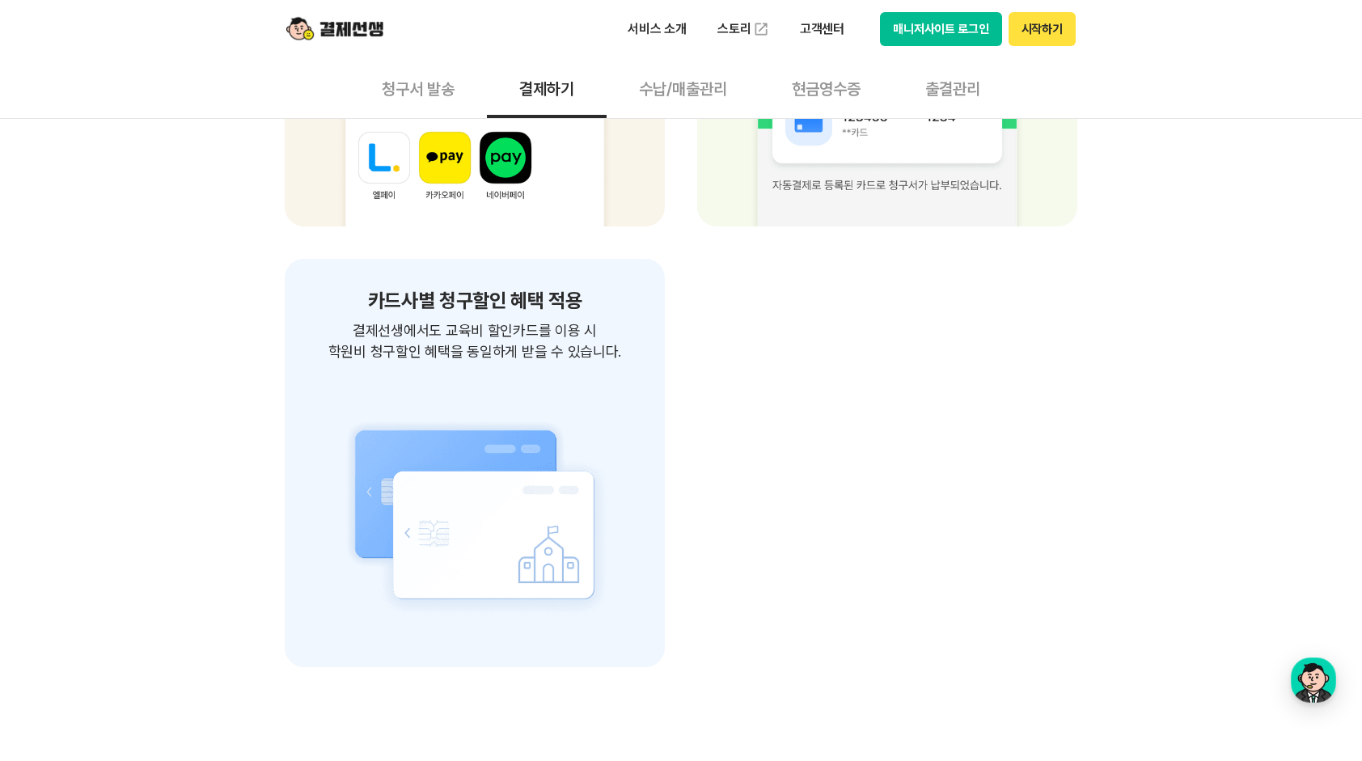
scroll to position [2507, 0]
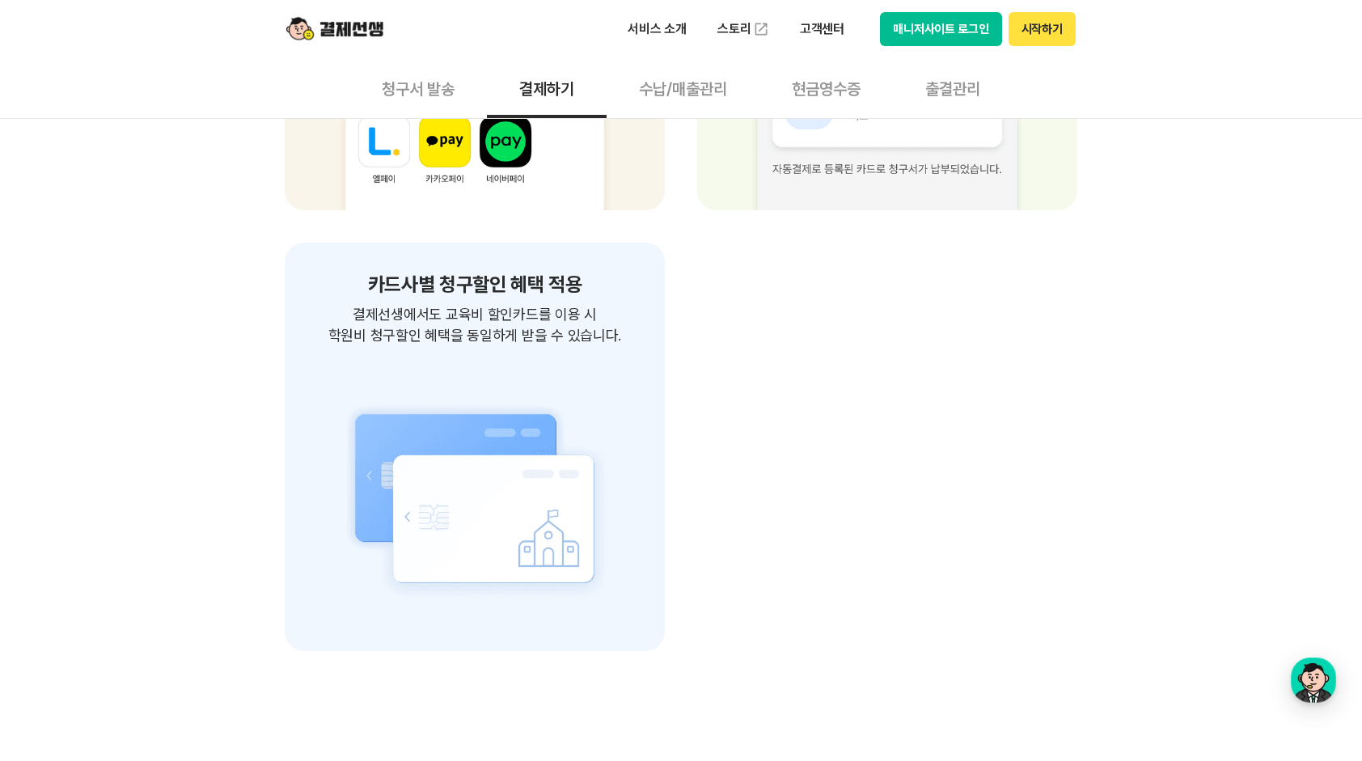
click at [941, 78] on button "출결관리" at bounding box center [953, 88] width 120 height 60
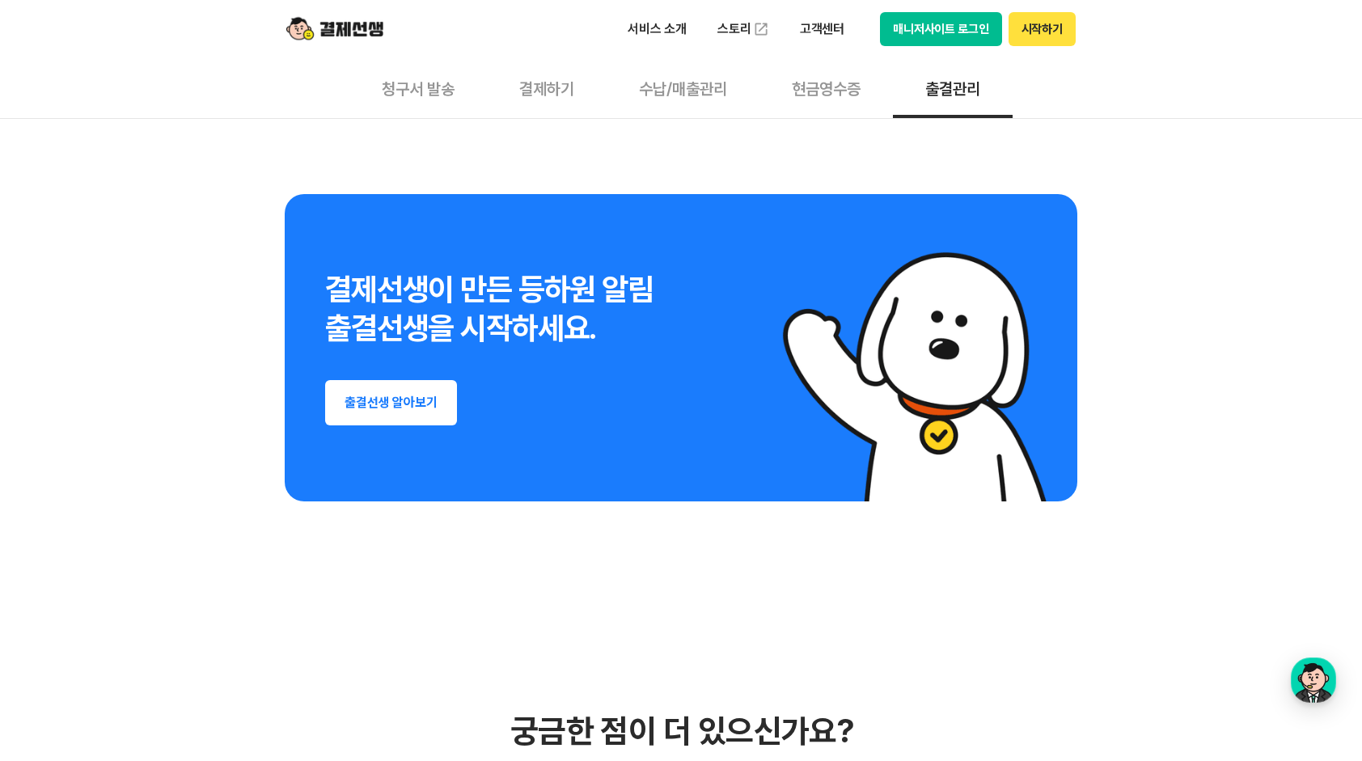
scroll to position [2831, 0]
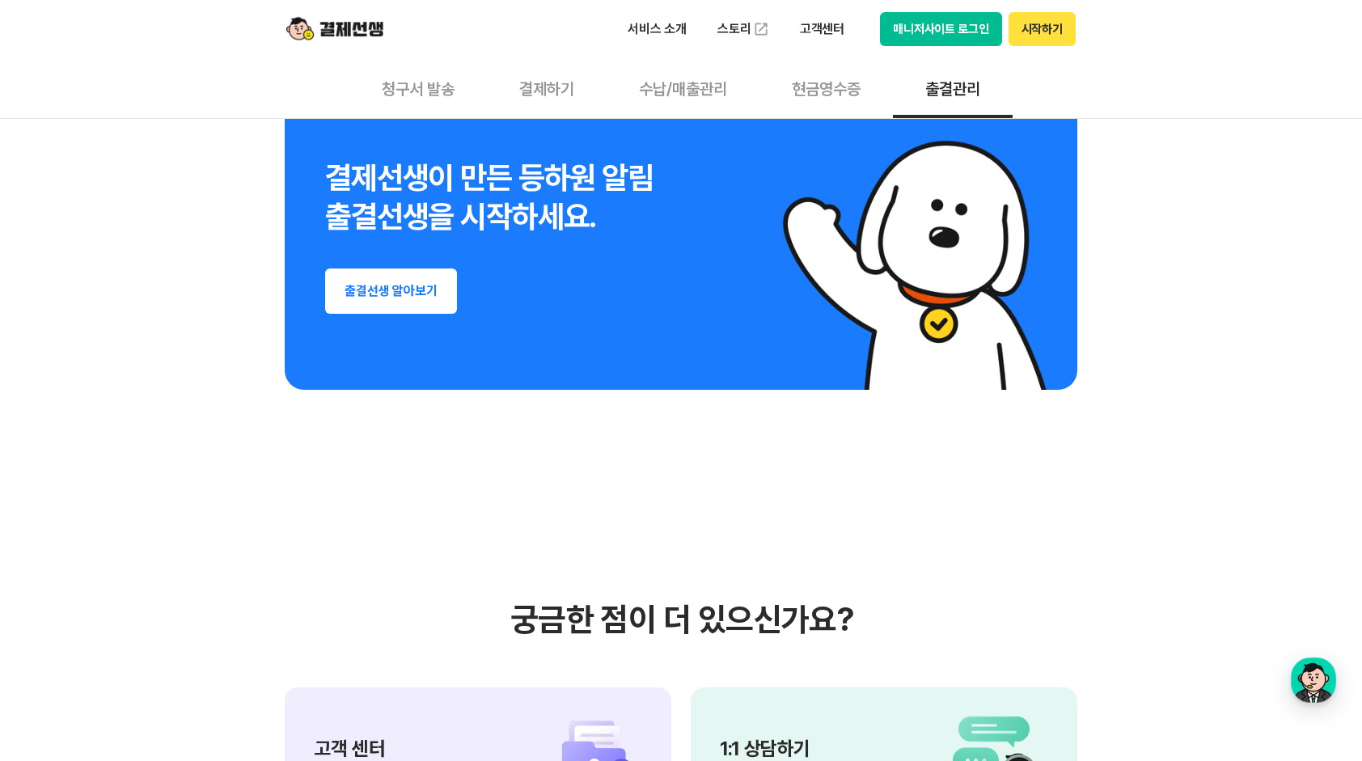
click at [405, 286] on button "출결선생 알아보기" at bounding box center [391, 291] width 132 height 45
click at [836, 28] on p "고객센터" at bounding box center [822, 29] width 67 height 29
click at [834, 93] on link "자주 묻는 질문" at bounding box center [857, 95] width 136 height 32
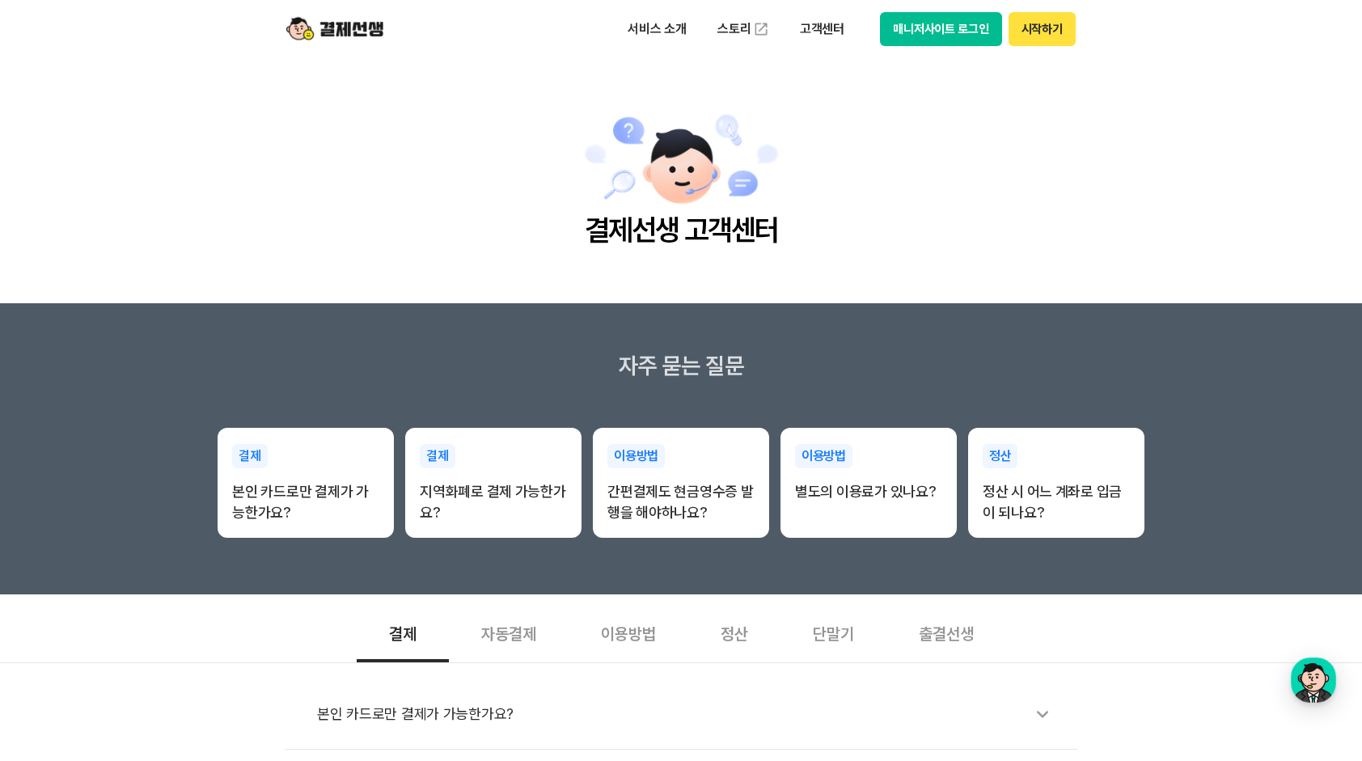
scroll to position [162, 0]
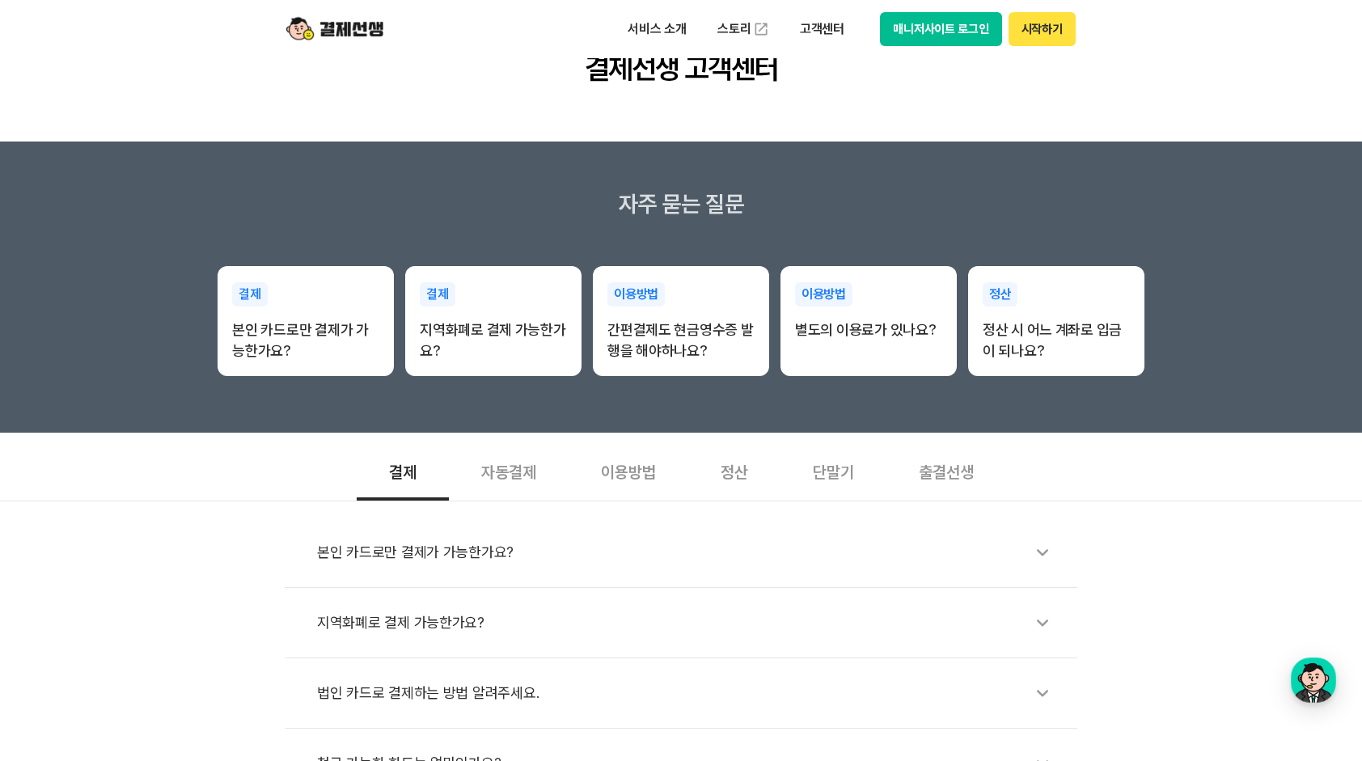
click at [517, 463] on div "자동결제" at bounding box center [509, 471] width 120 height 60
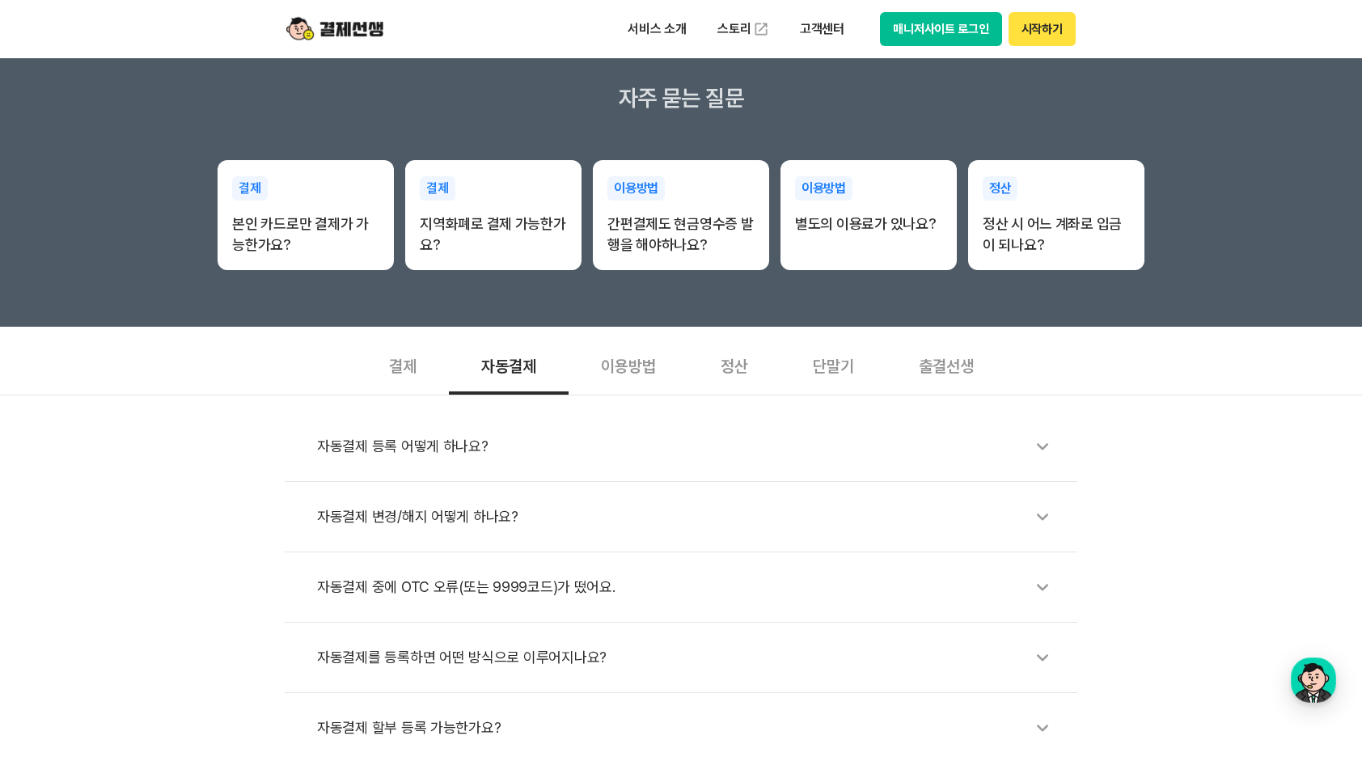
scroll to position [324, 0]
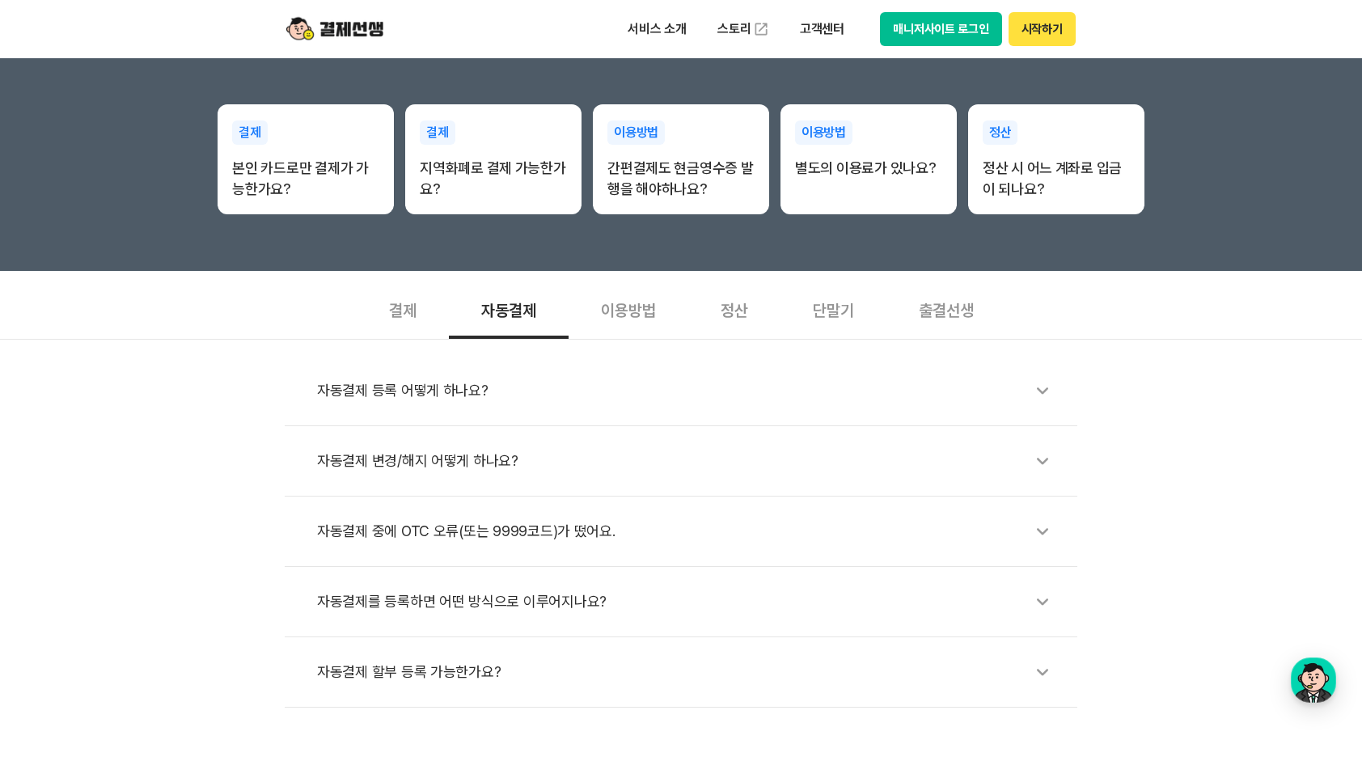
click at [521, 599] on div "자동결제를 등록하면 어떤 방식으로 이루어지나요?" at bounding box center [689, 601] width 744 height 37
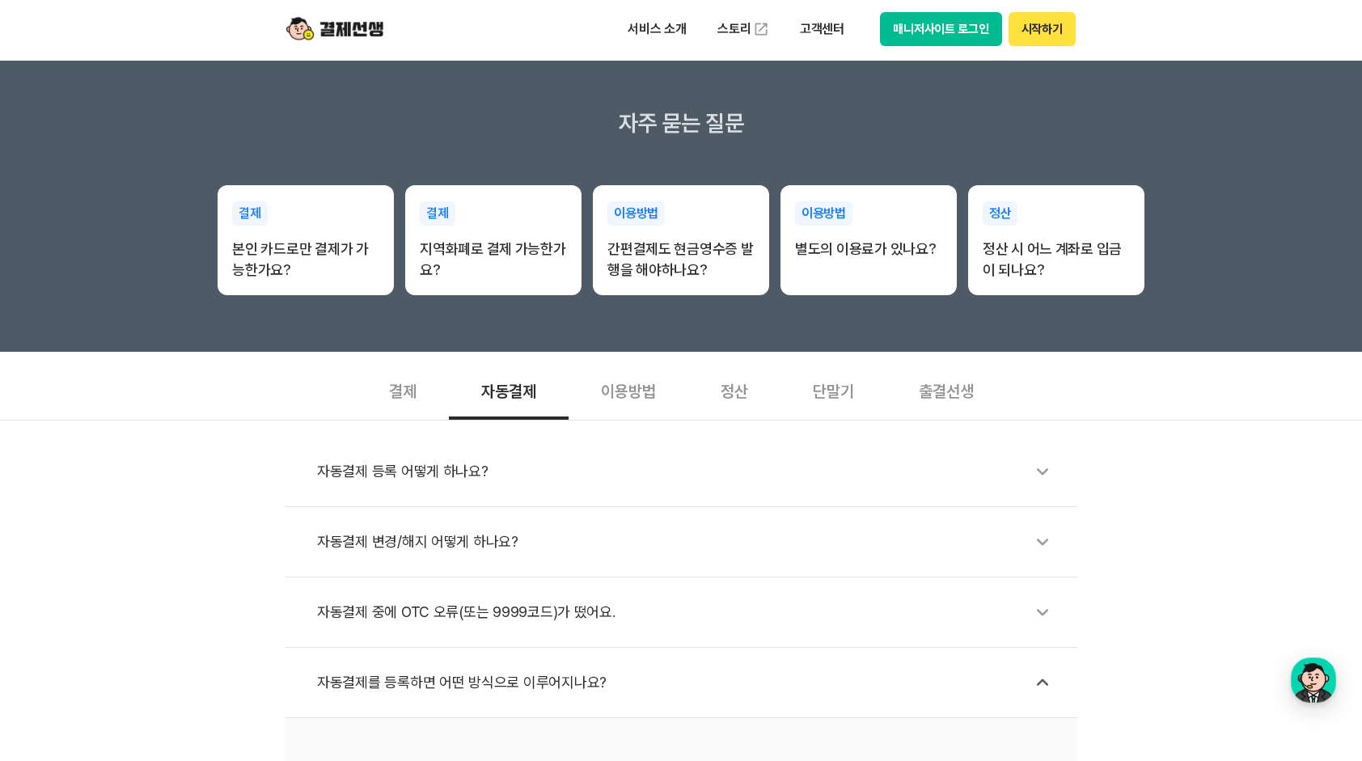
scroll to position [243, 0]
click at [610, 395] on div "이용방법" at bounding box center [629, 390] width 120 height 60
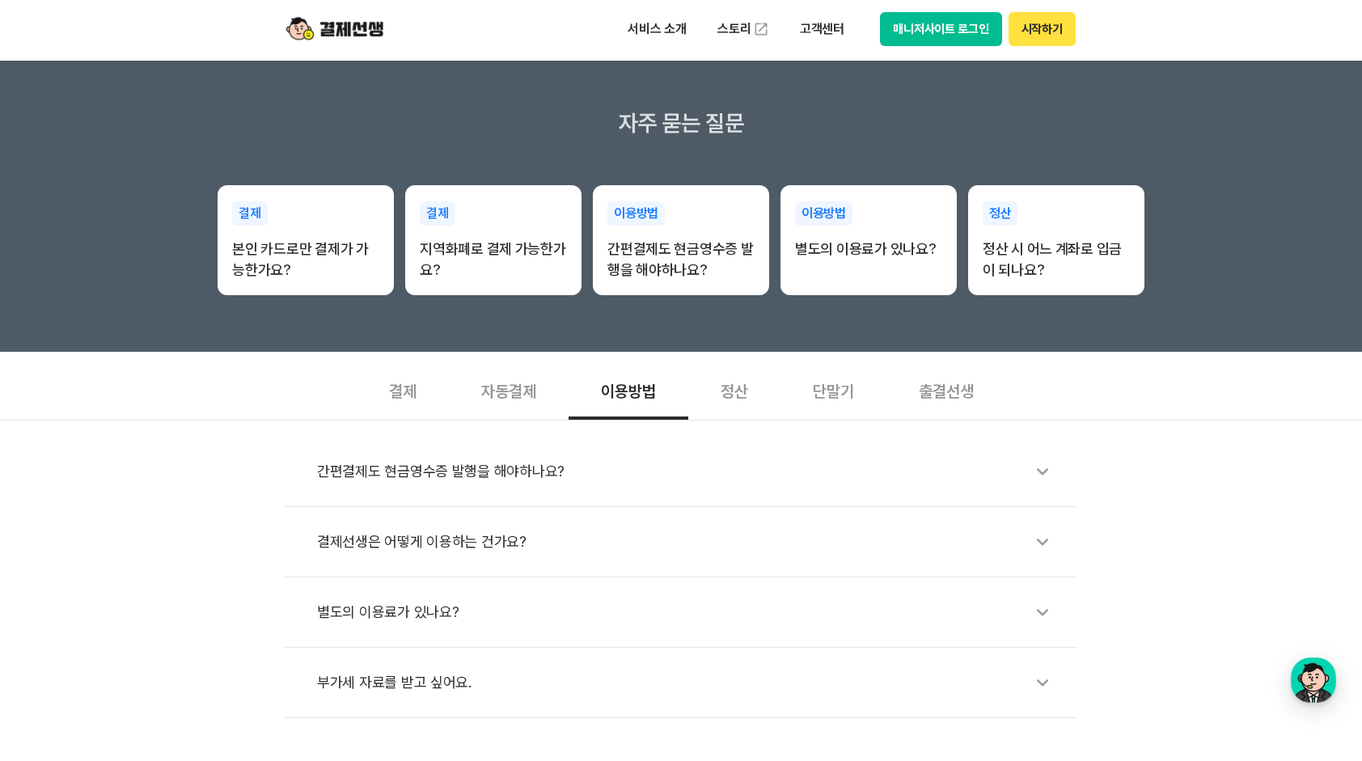
click at [367, 618] on div "별도의 이용료가 있나요?" at bounding box center [689, 612] width 744 height 37
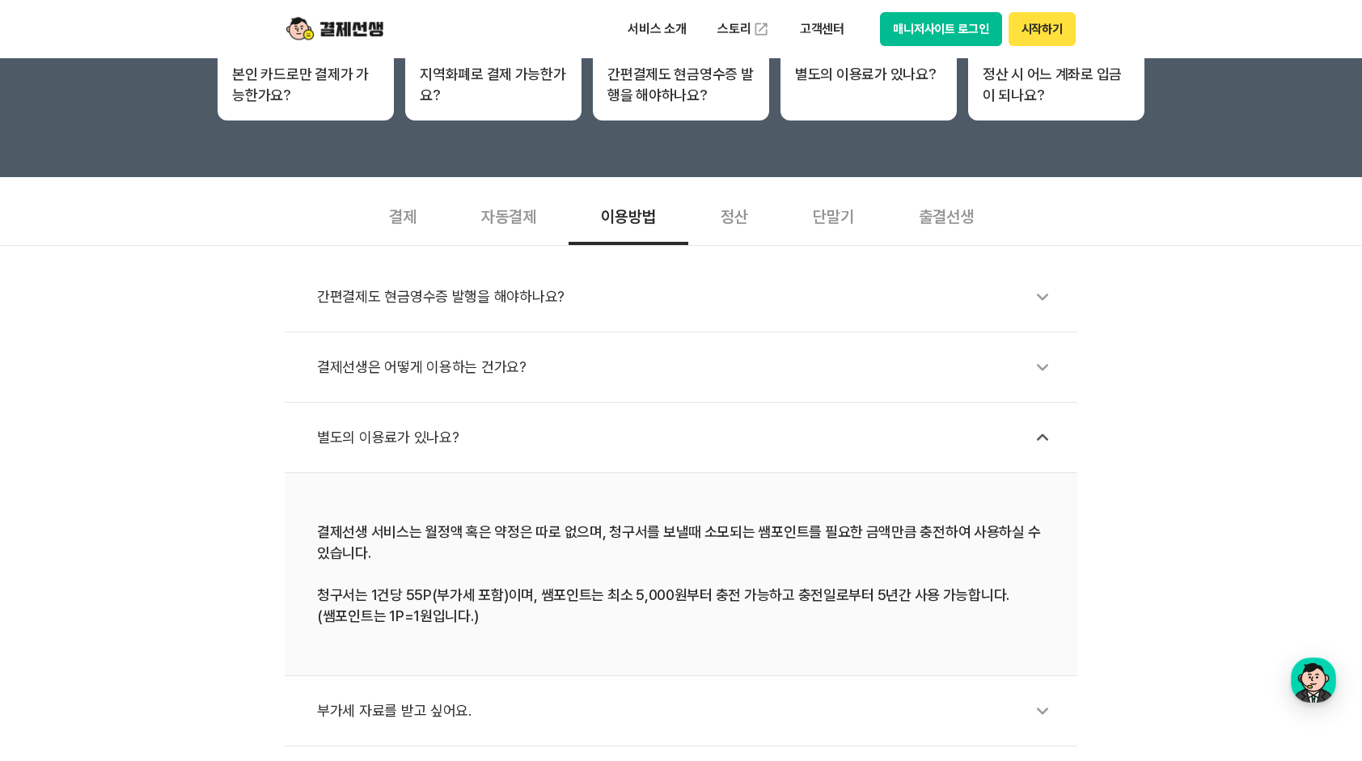
scroll to position [324, 0]
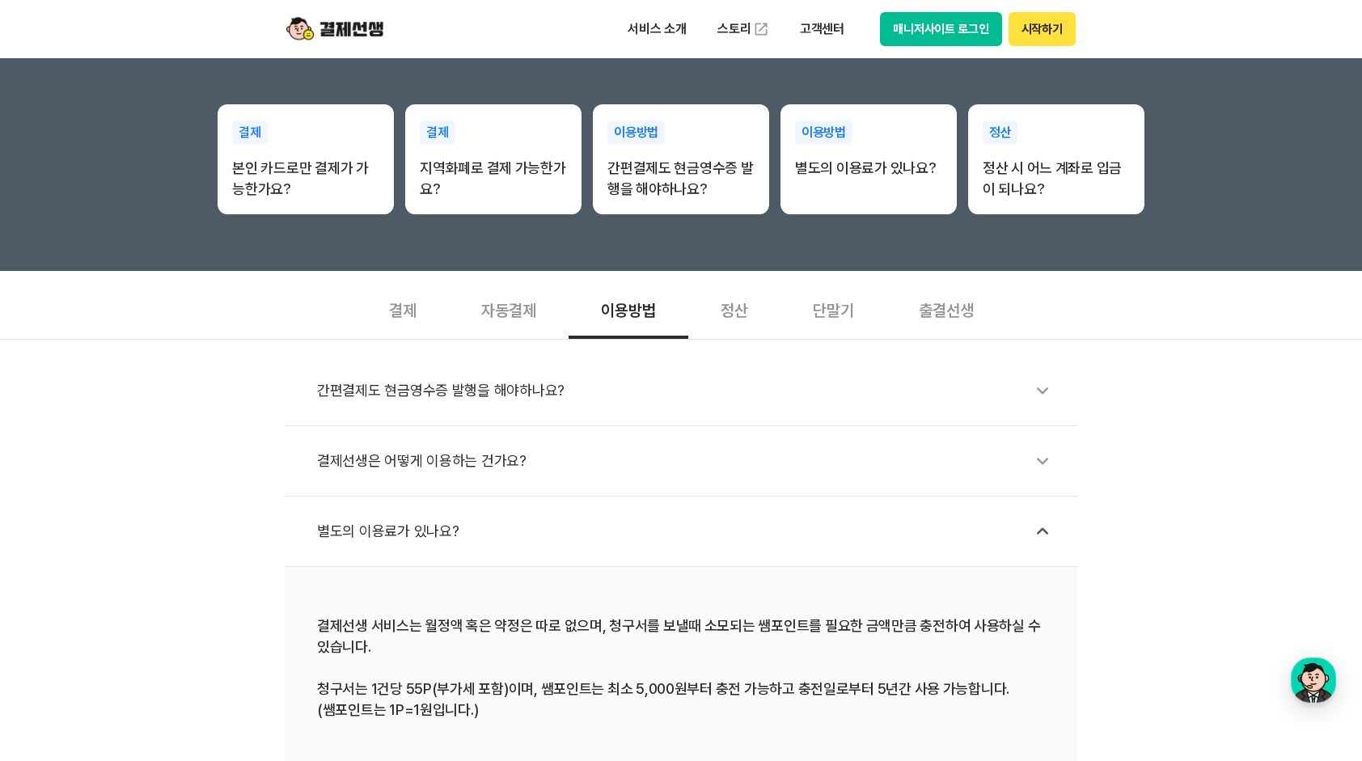
click at [492, 462] on div "결제선생은 어떻게 이용하는 건가요?" at bounding box center [689, 460] width 744 height 37
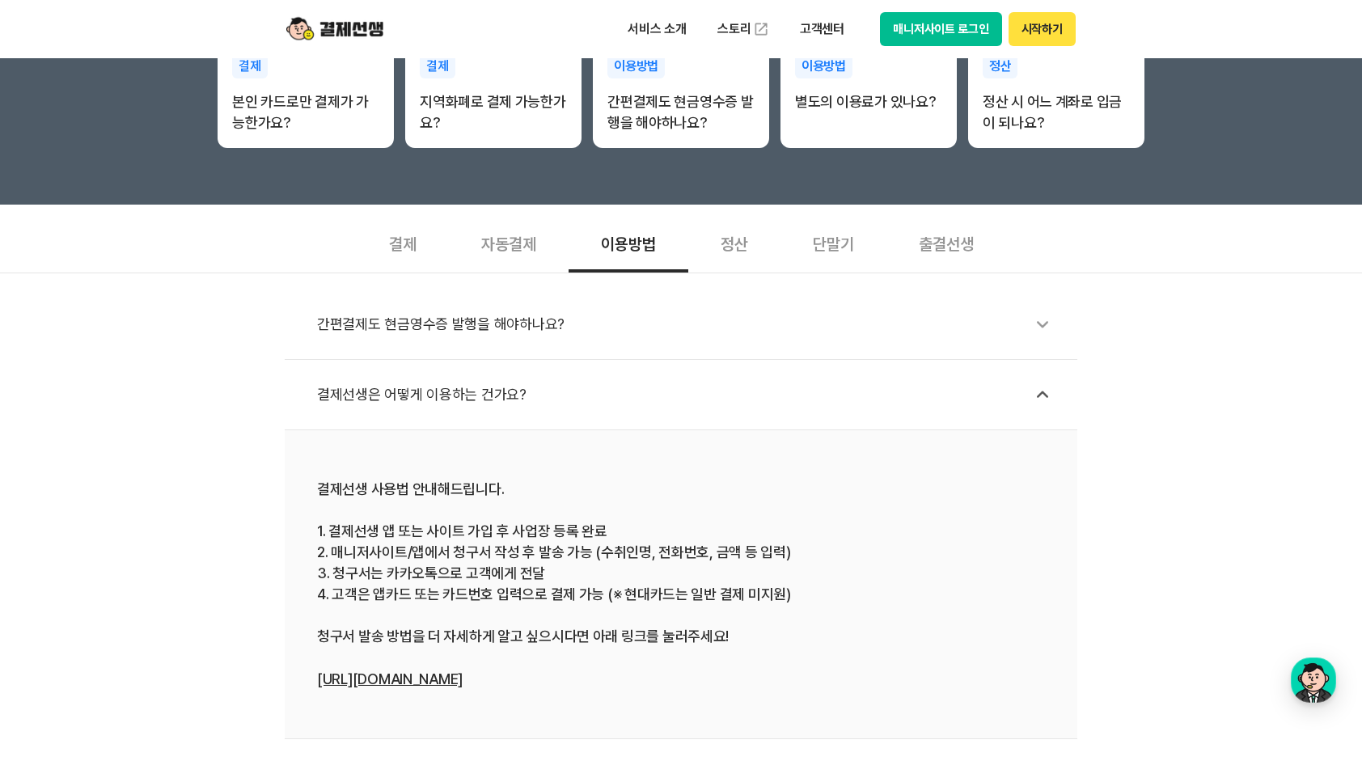
scroll to position [243, 0]
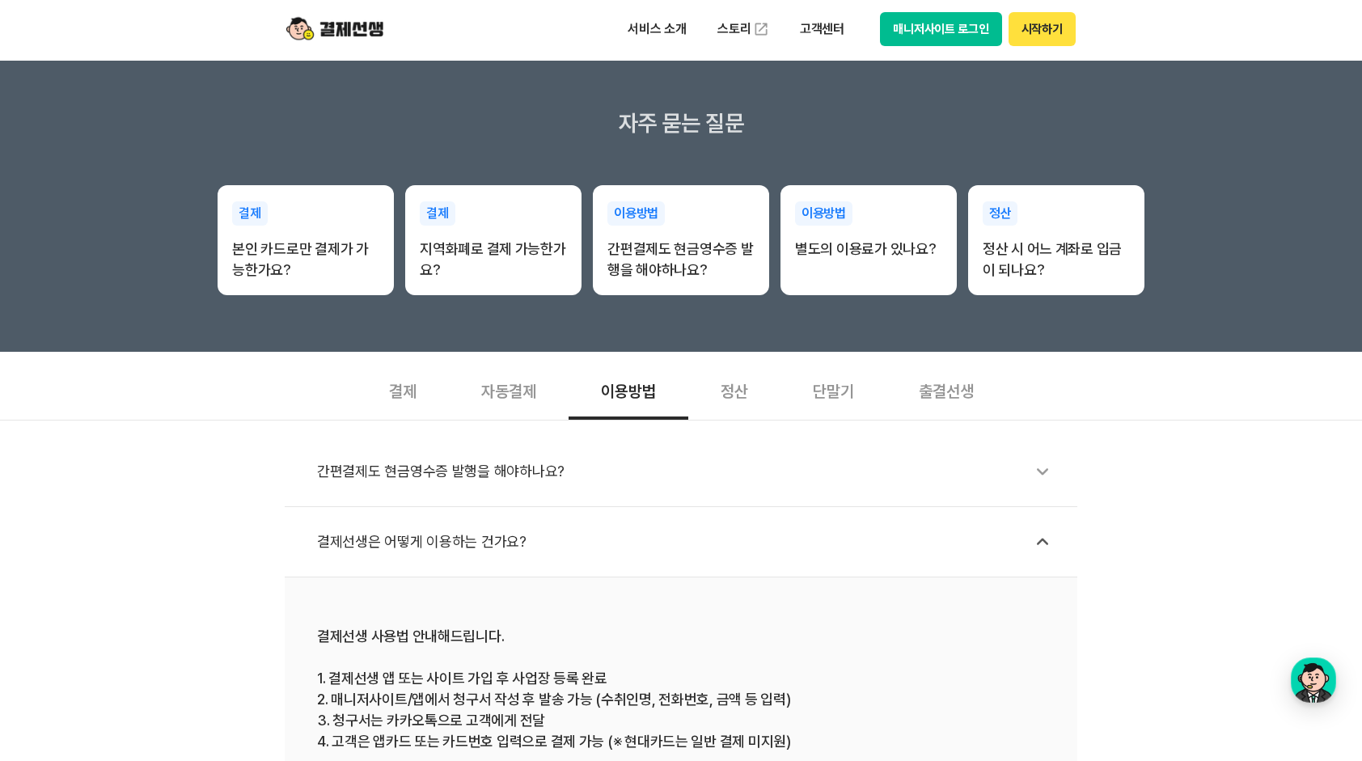
click at [735, 390] on div "정산" at bounding box center [734, 390] width 92 height 60
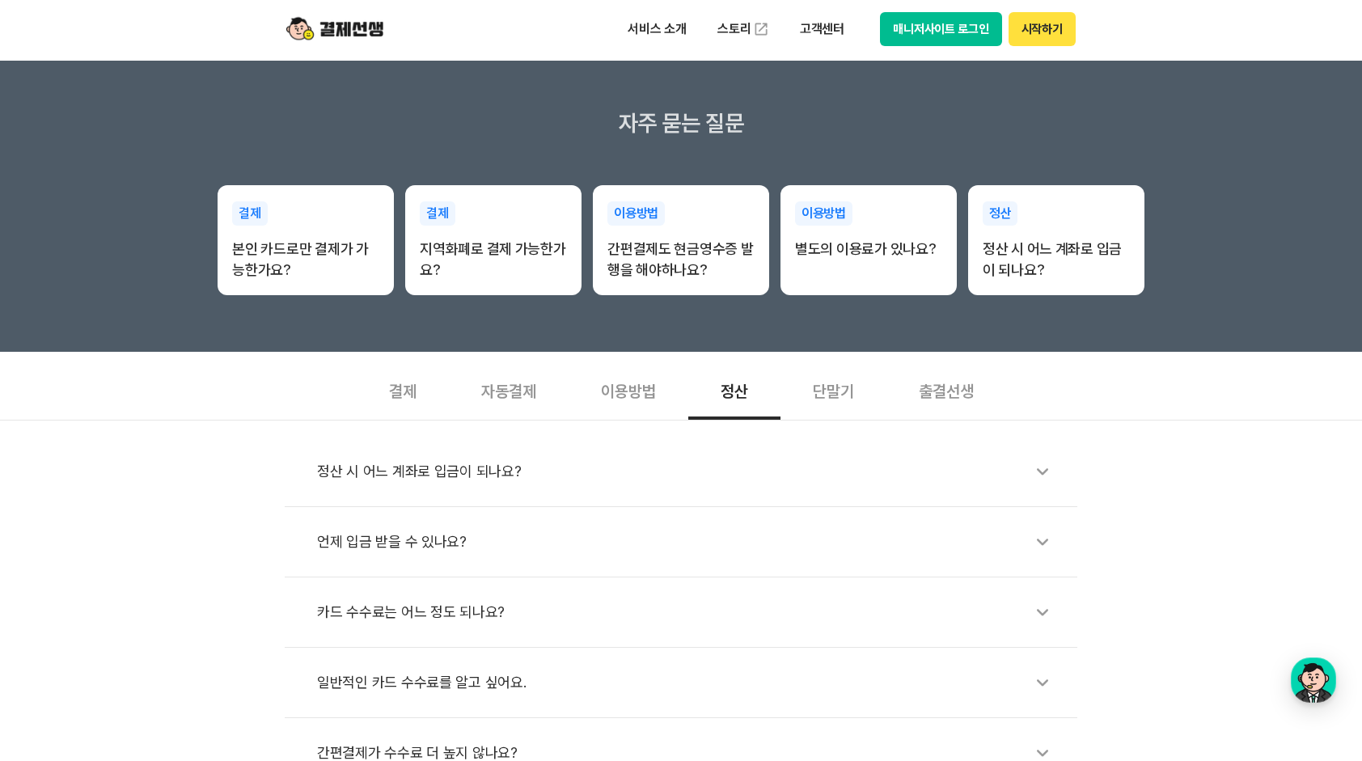
click at [472, 471] on div "정산 시 어느 계좌로 입금이 되나요?" at bounding box center [689, 471] width 744 height 37
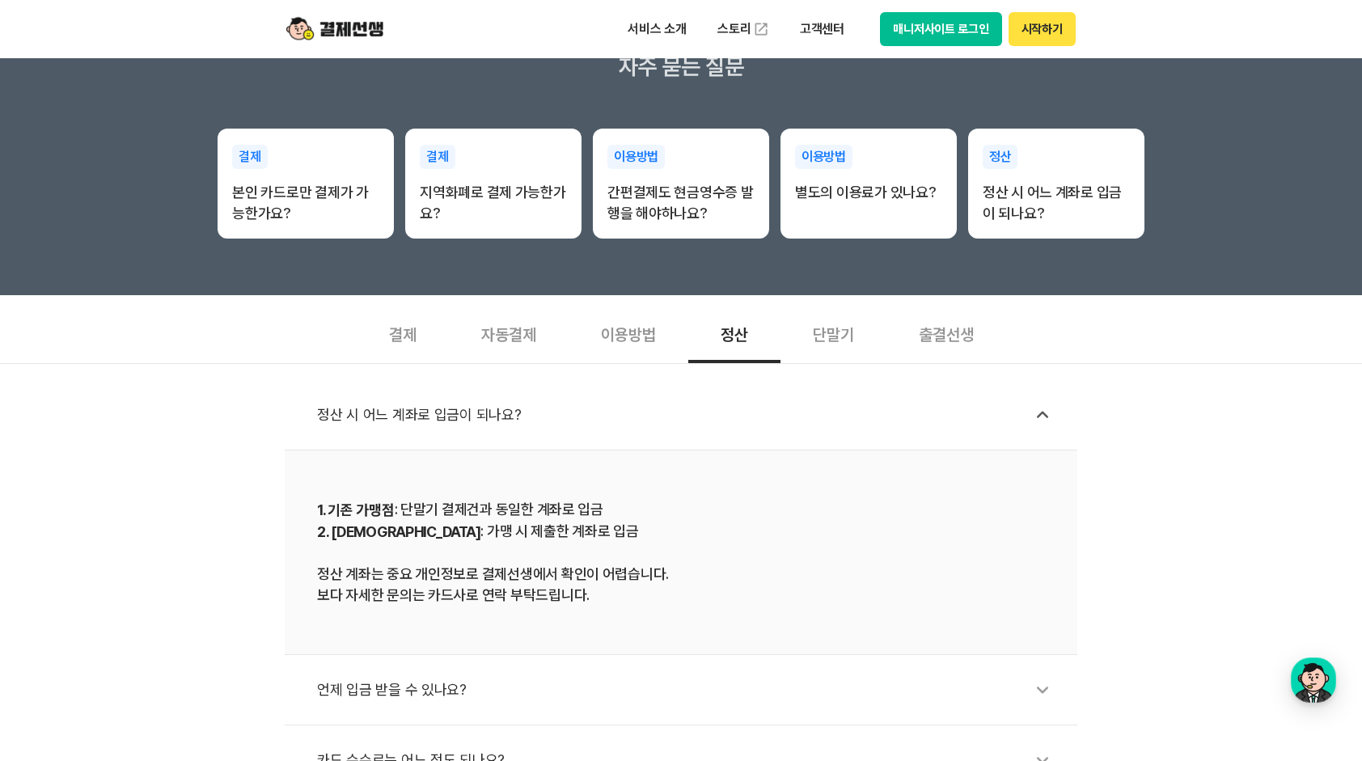
scroll to position [324, 0]
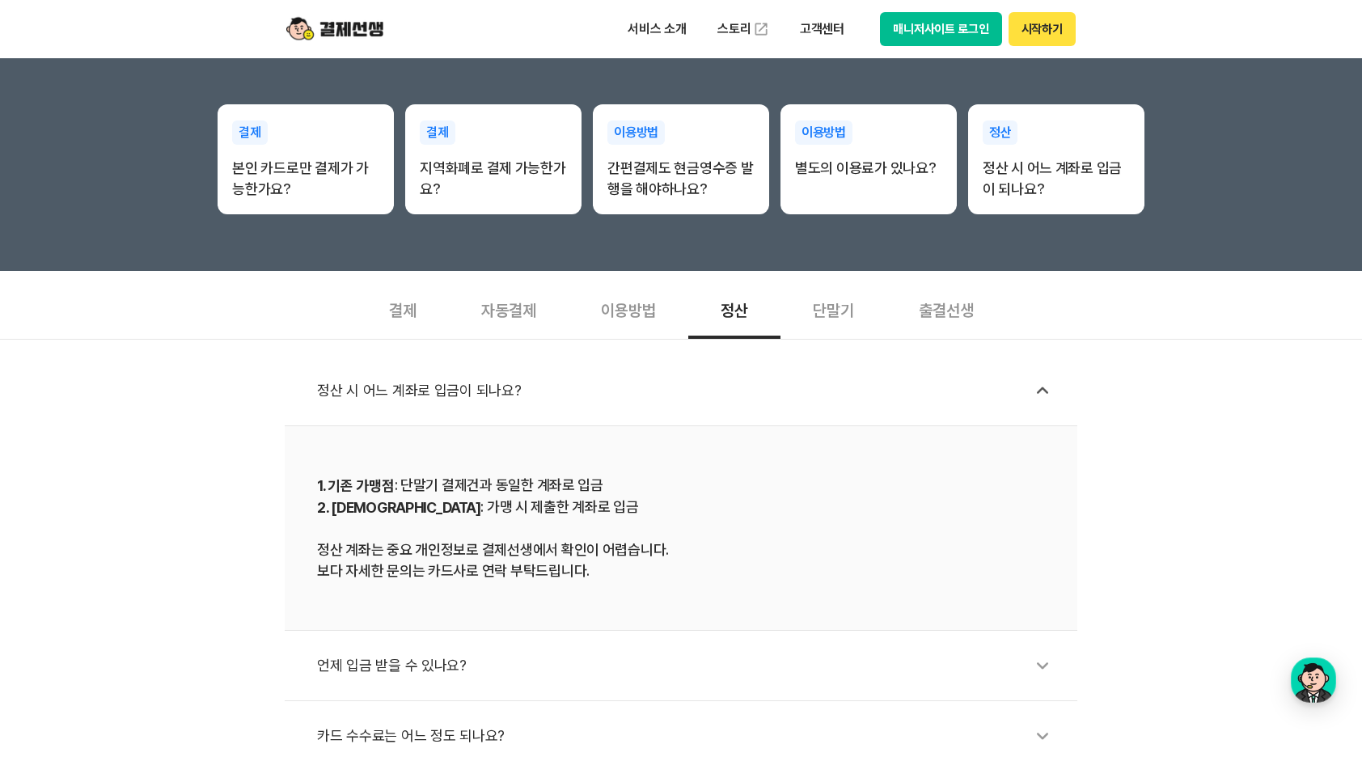
click at [404, 662] on div "언제 입금 받을 수 있나요?" at bounding box center [689, 665] width 744 height 37
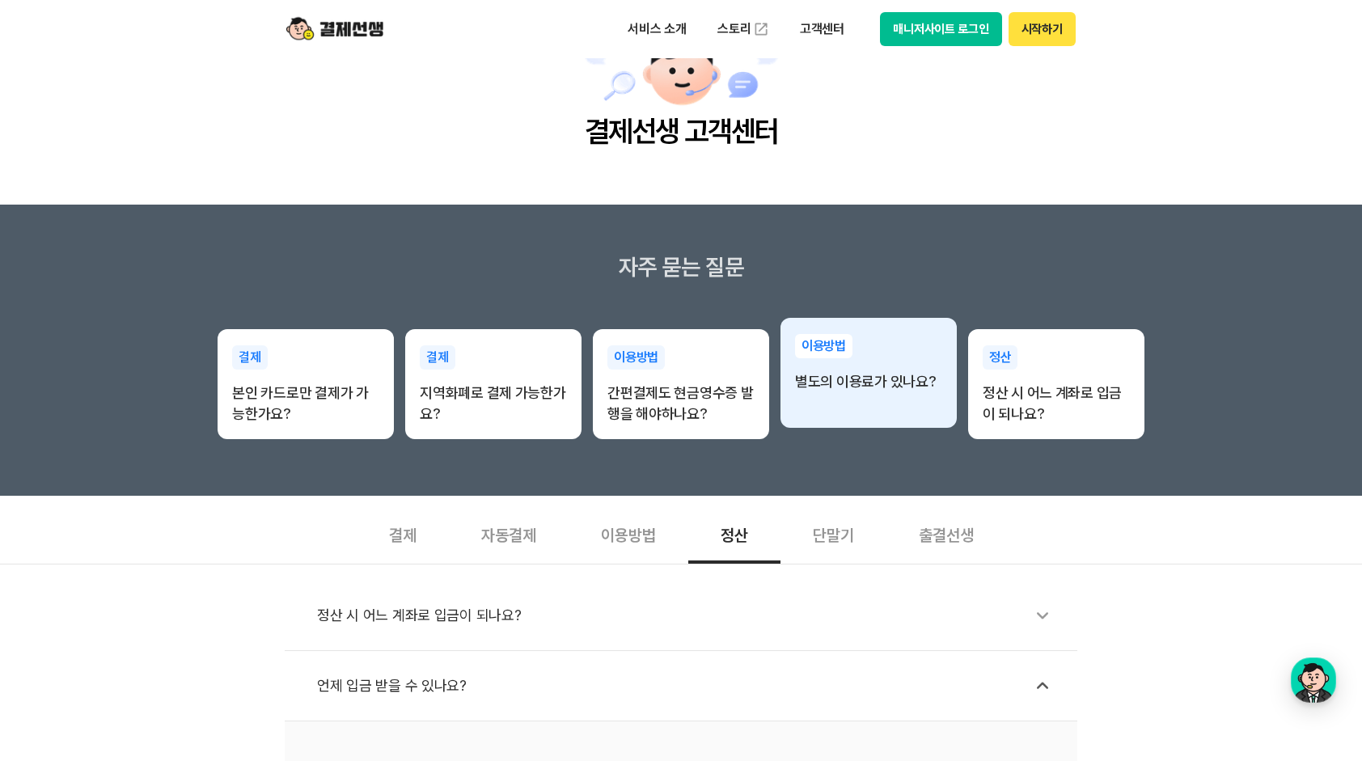
scroll to position [81, 0]
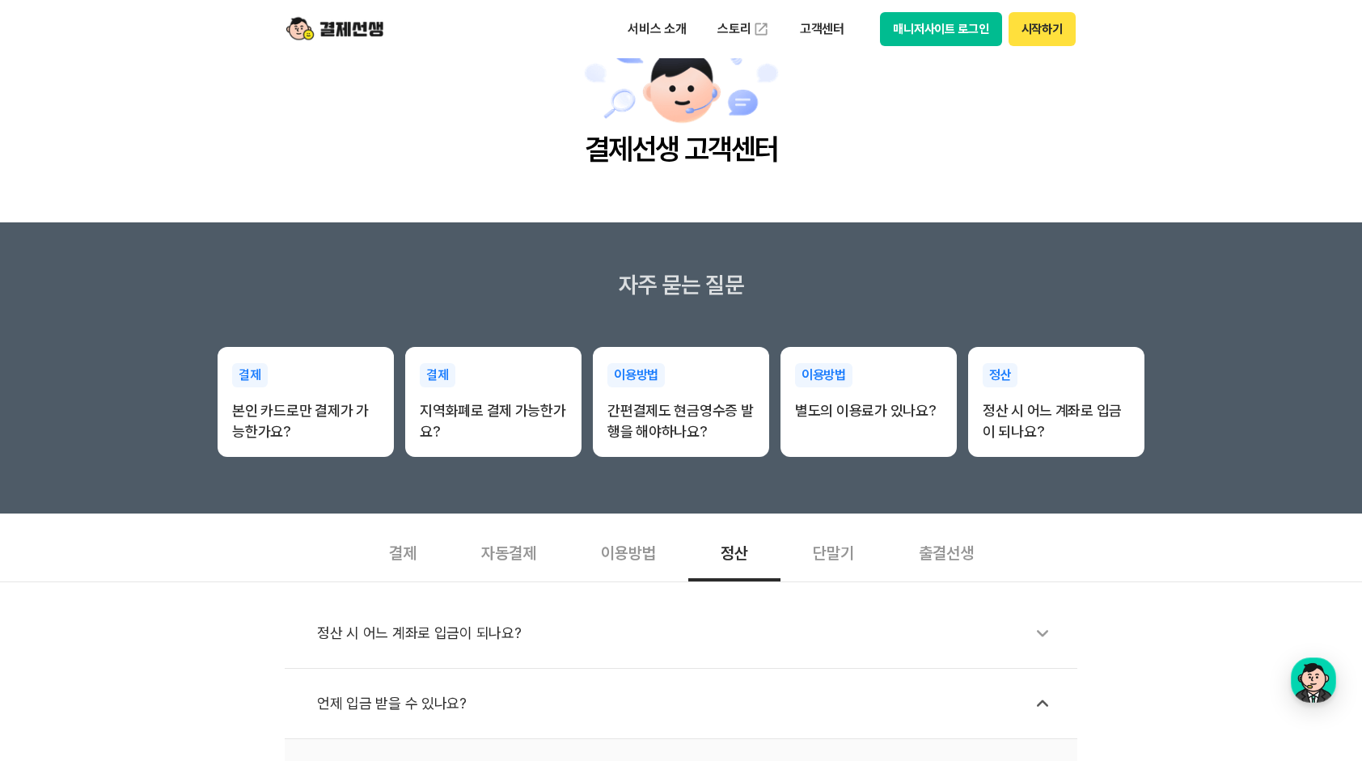
click at [831, 547] on div "단말기" at bounding box center [834, 552] width 106 height 60
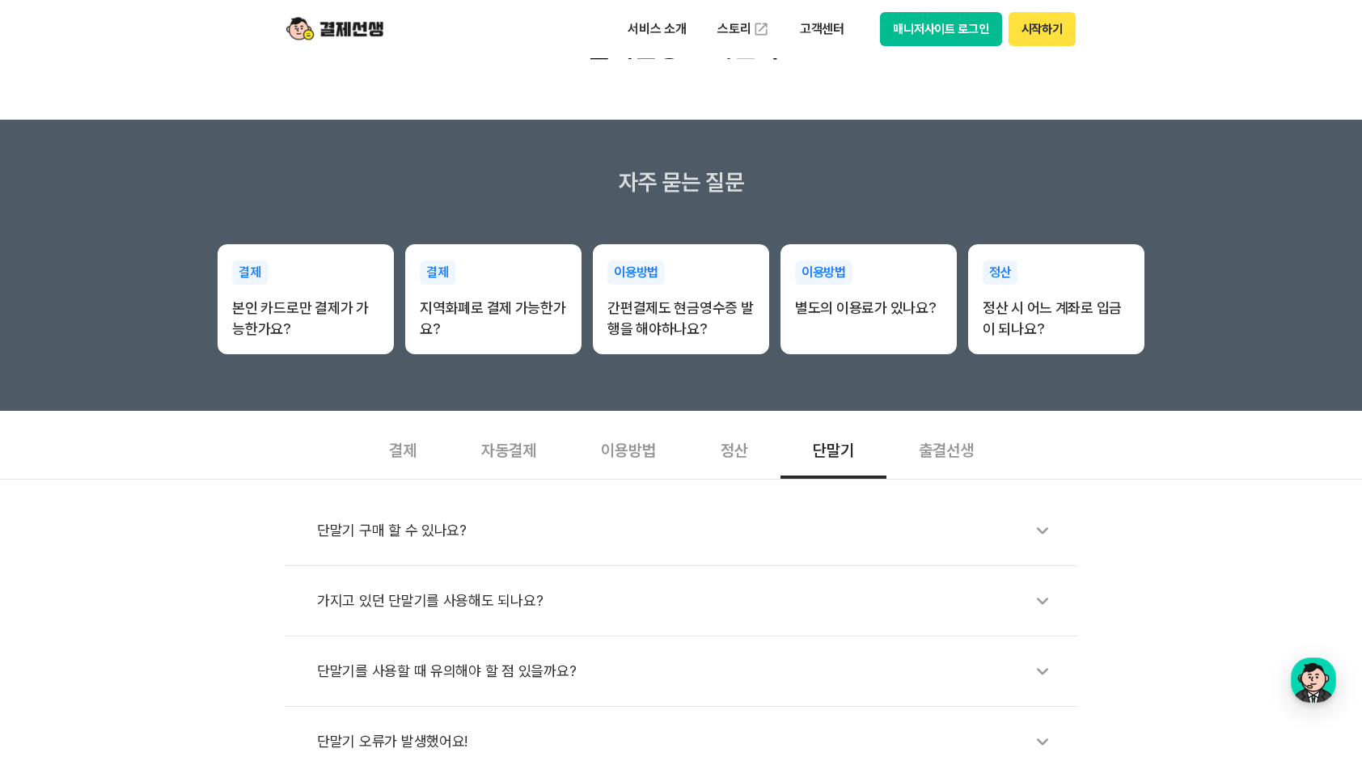
scroll to position [243, 0]
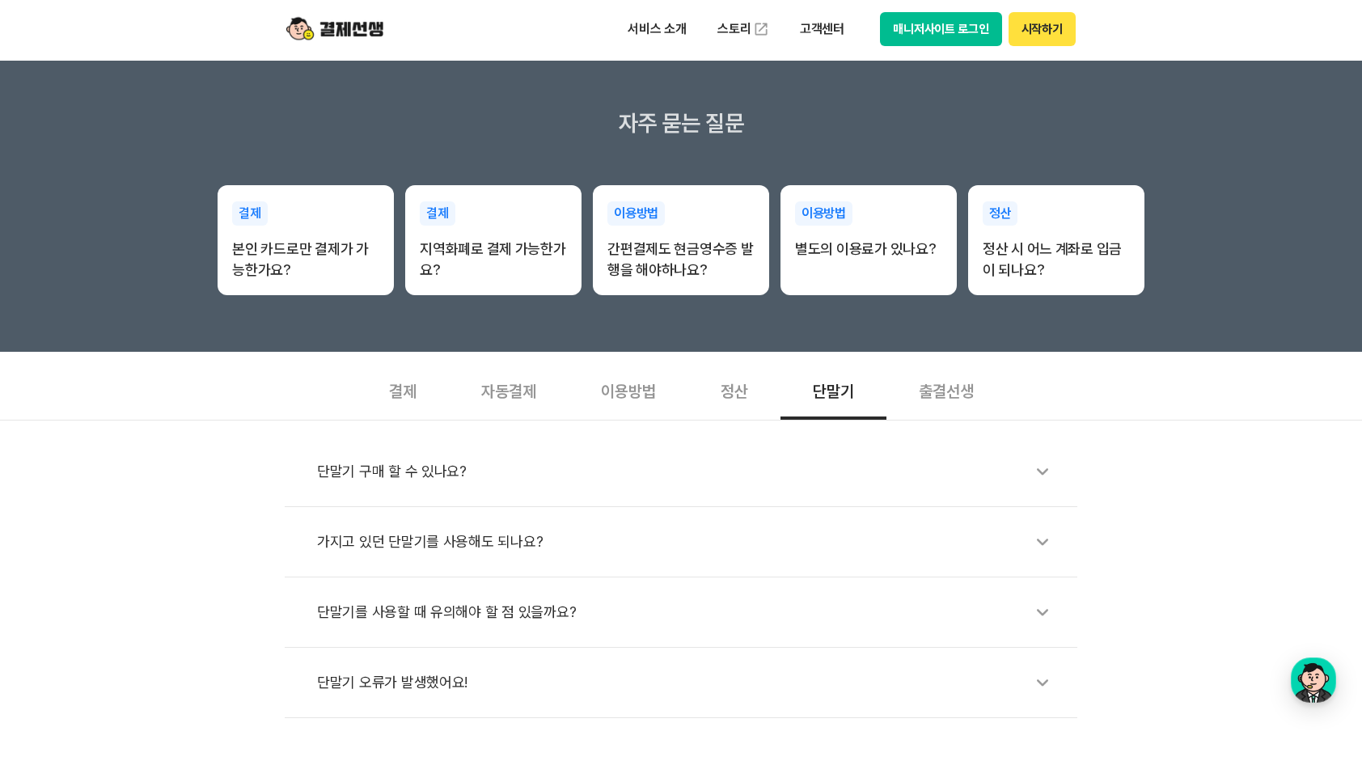
click at [400, 477] on div "단말기 구매 할 수 있나요?" at bounding box center [689, 471] width 744 height 37
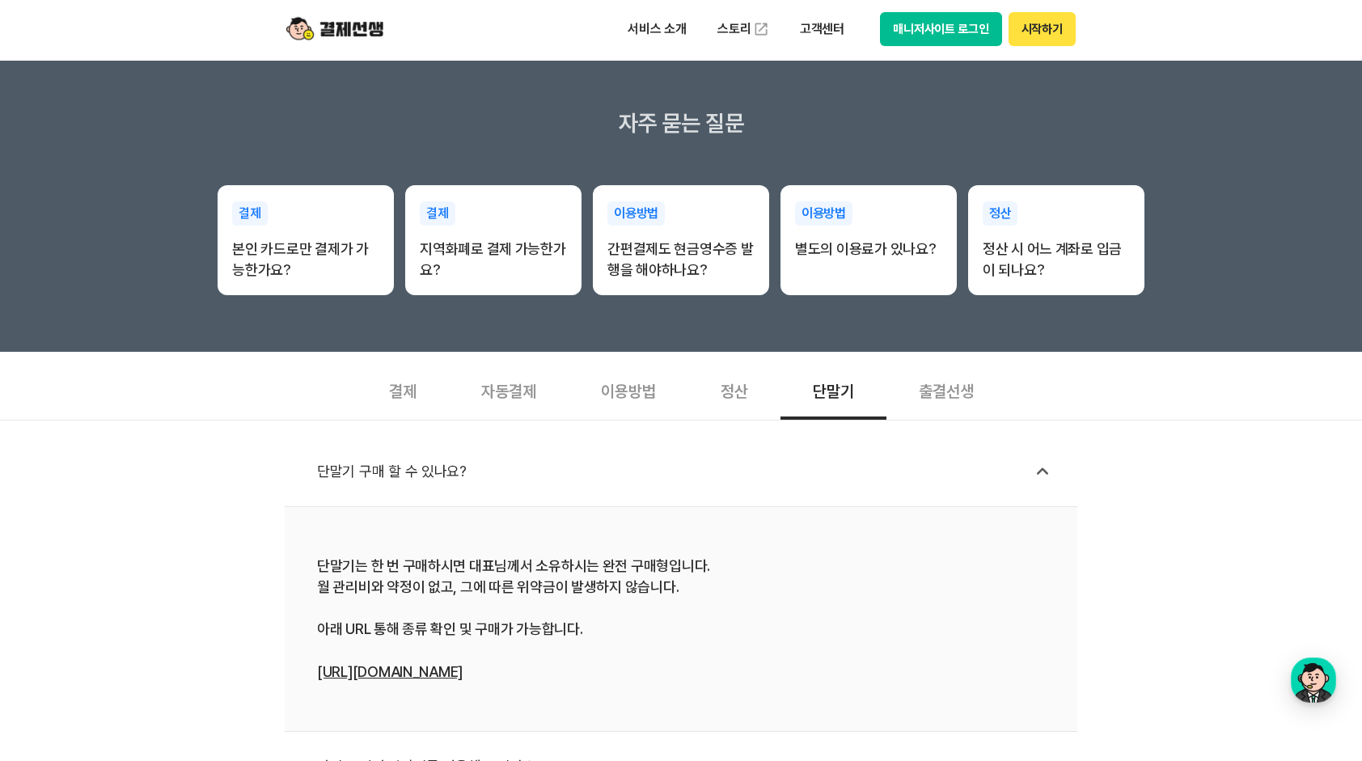
click at [401, 476] on div "단말기 구매 할 수 있나요?" at bounding box center [689, 471] width 744 height 37
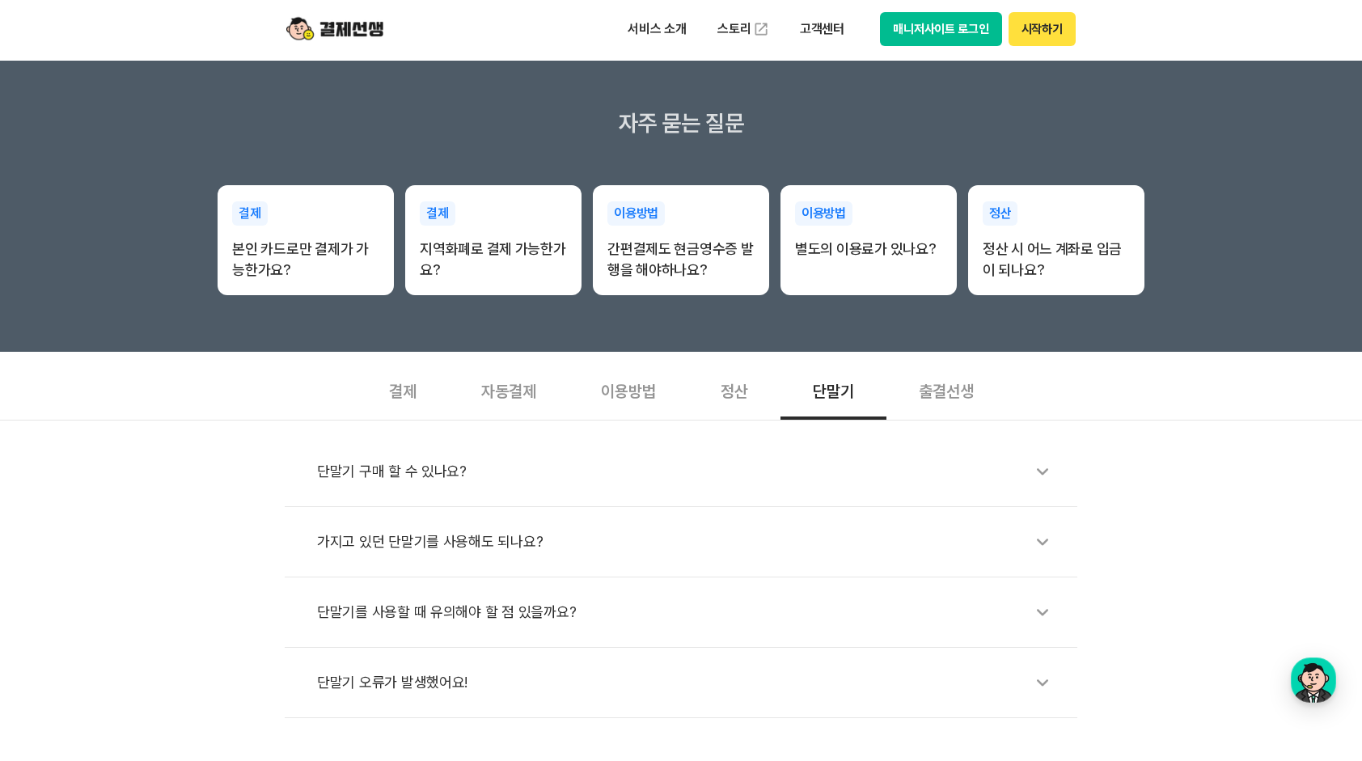
click at [397, 535] on div "가지고 있던 단말기를 사용해도 되나요?" at bounding box center [689, 541] width 744 height 37
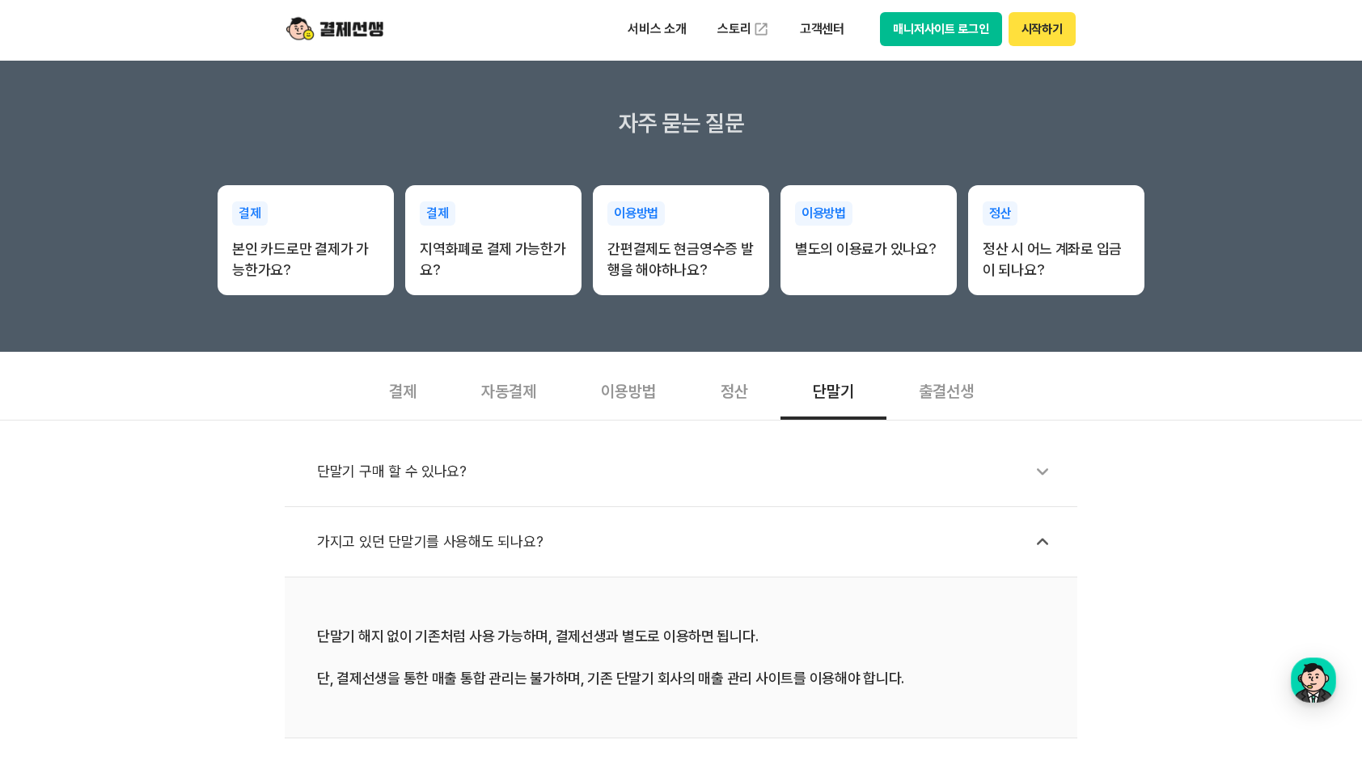
scroll to position [324, 0]
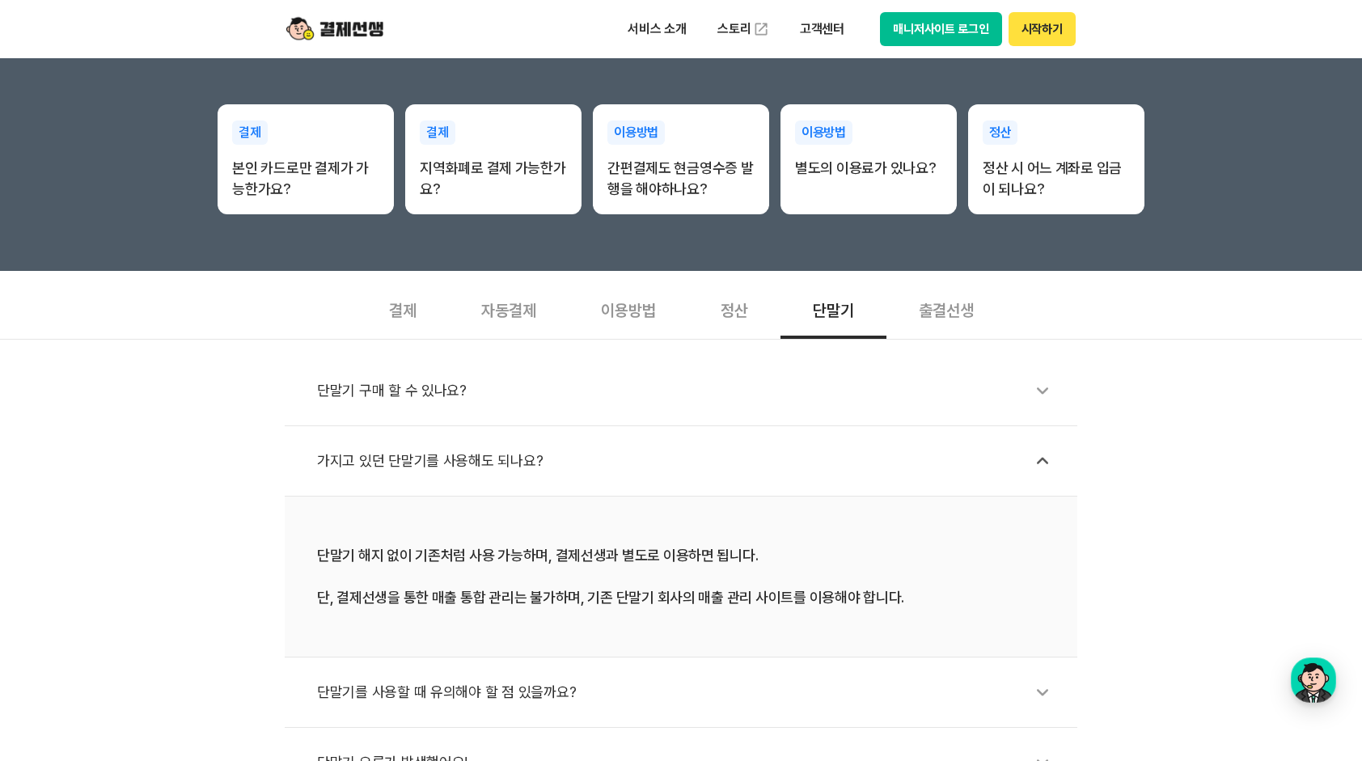
click at [440, 394] on div "단말기 구매 할 수 있나요?" at bounding box center [689, 390] width 744 height 37
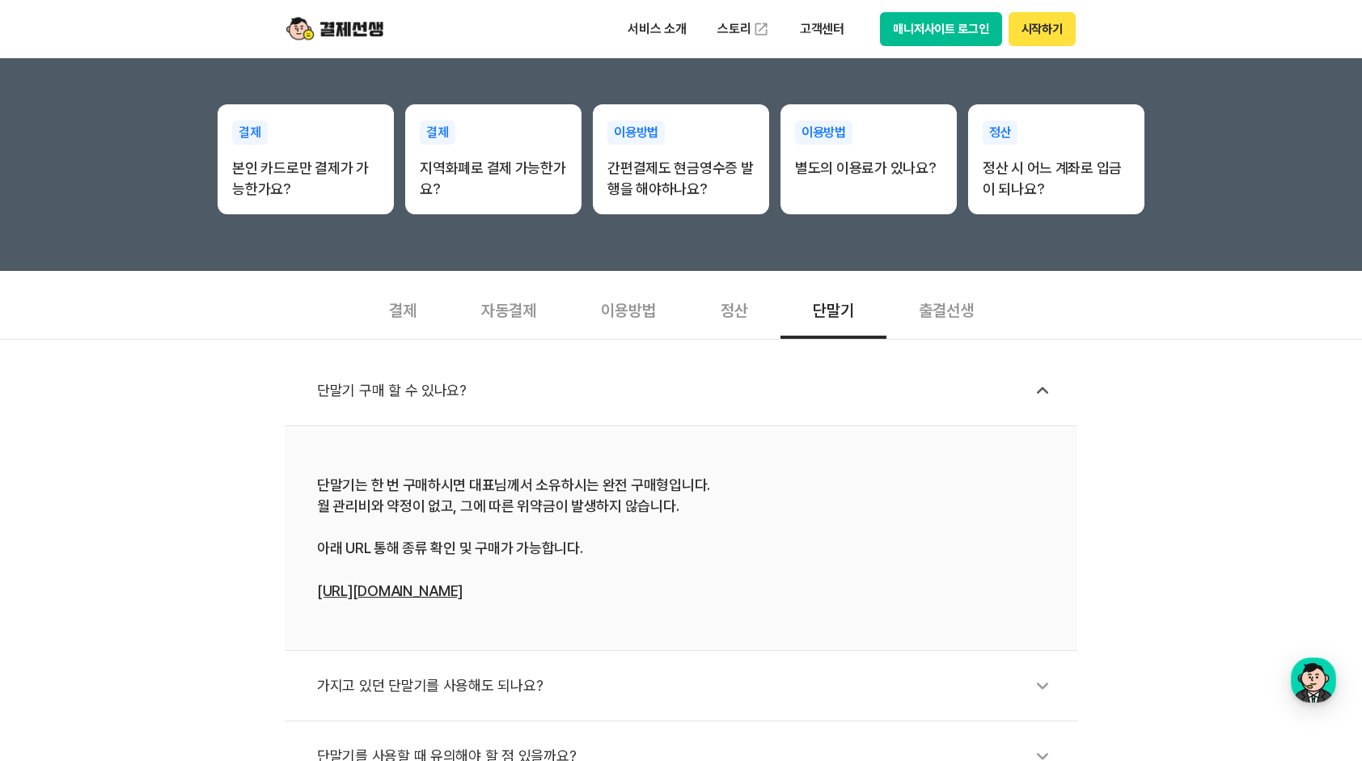
click at [401, 599] on div "단말기는 한 번 구매하시면 대표님께서 소유하시는 완전 구매형입니다. 월 관리비와 약정이 없고, 그에 따른 위약금이 발생하지 않습니다. 아래 U…" at bounding box center [681, 538] width 728 height 127
click at [419, 587] on link "[URL][DOMAIN_NAME]" at bounding box center [390, 590] width 146 height 17
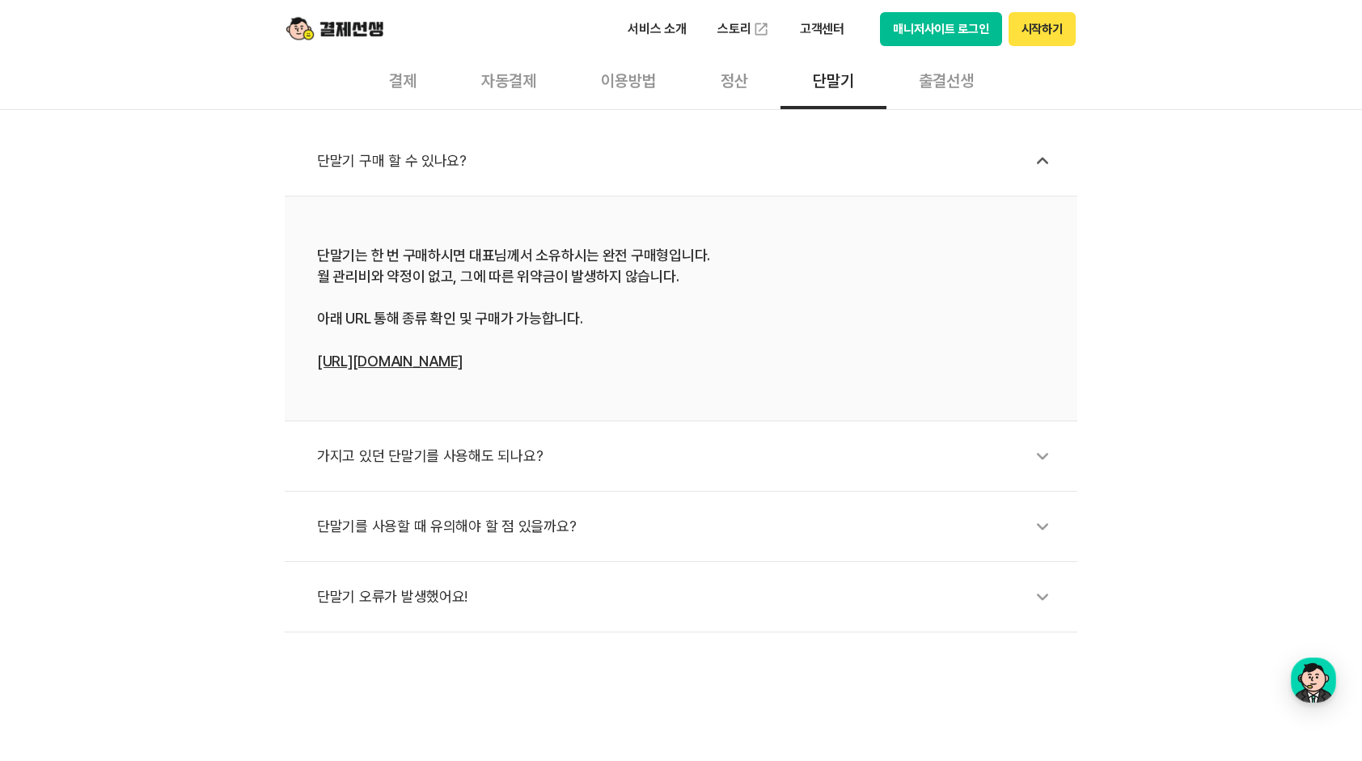
scroll to position [566, 0]
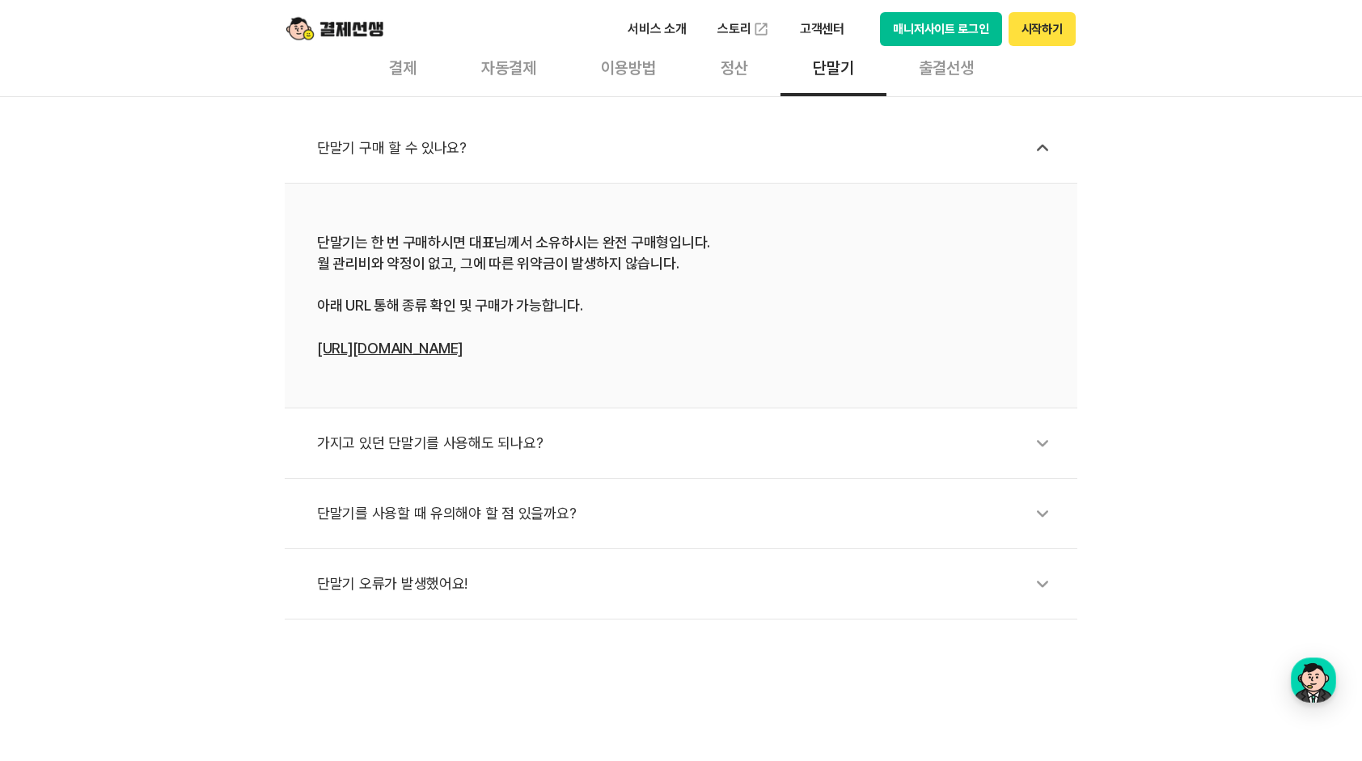
click at [453, 446] on div "가지고 있던 단말기를 사용해도 되나요?" at bounding box center [689, 443] width 744 height 37
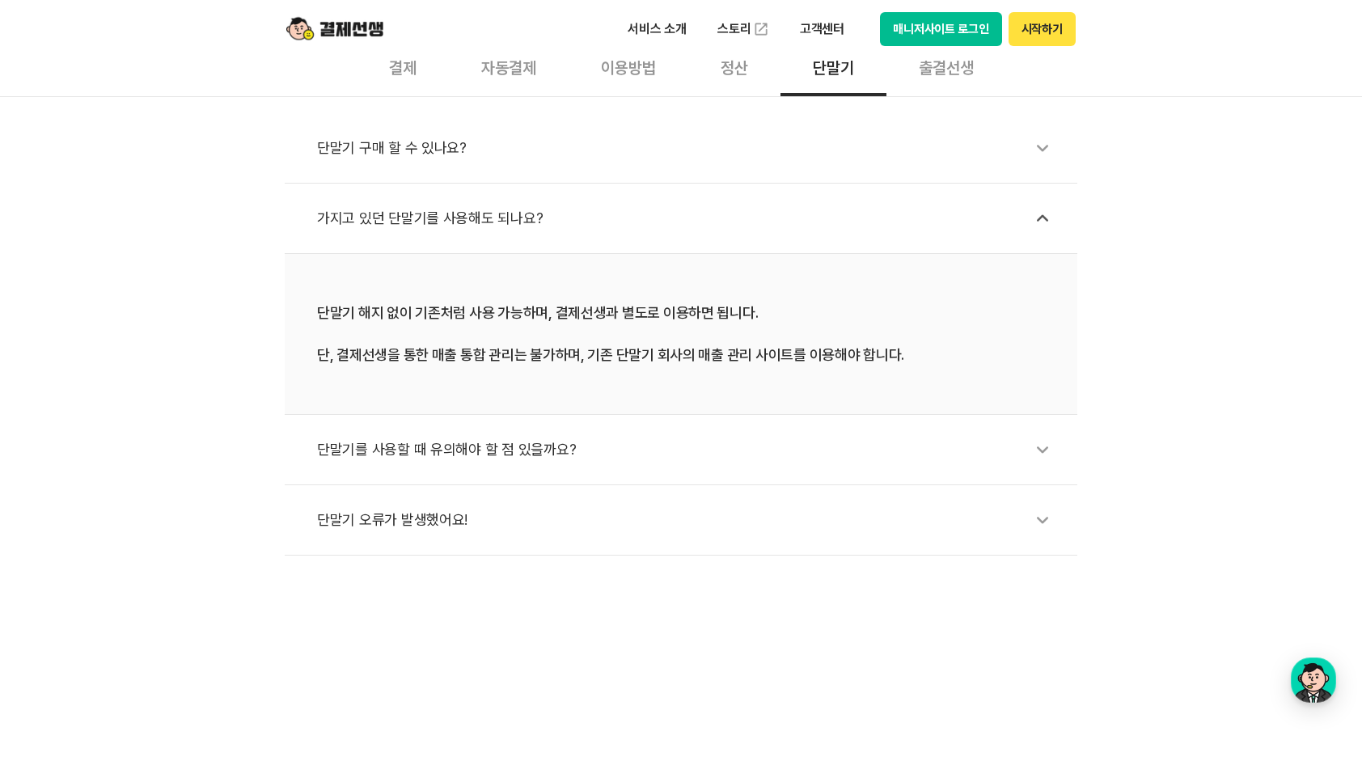
click at [494, 442] on div "단말기를 사용할 때 유의해야 할 점 있을까요?" at bounding box center [689, 449] width 744 height 37
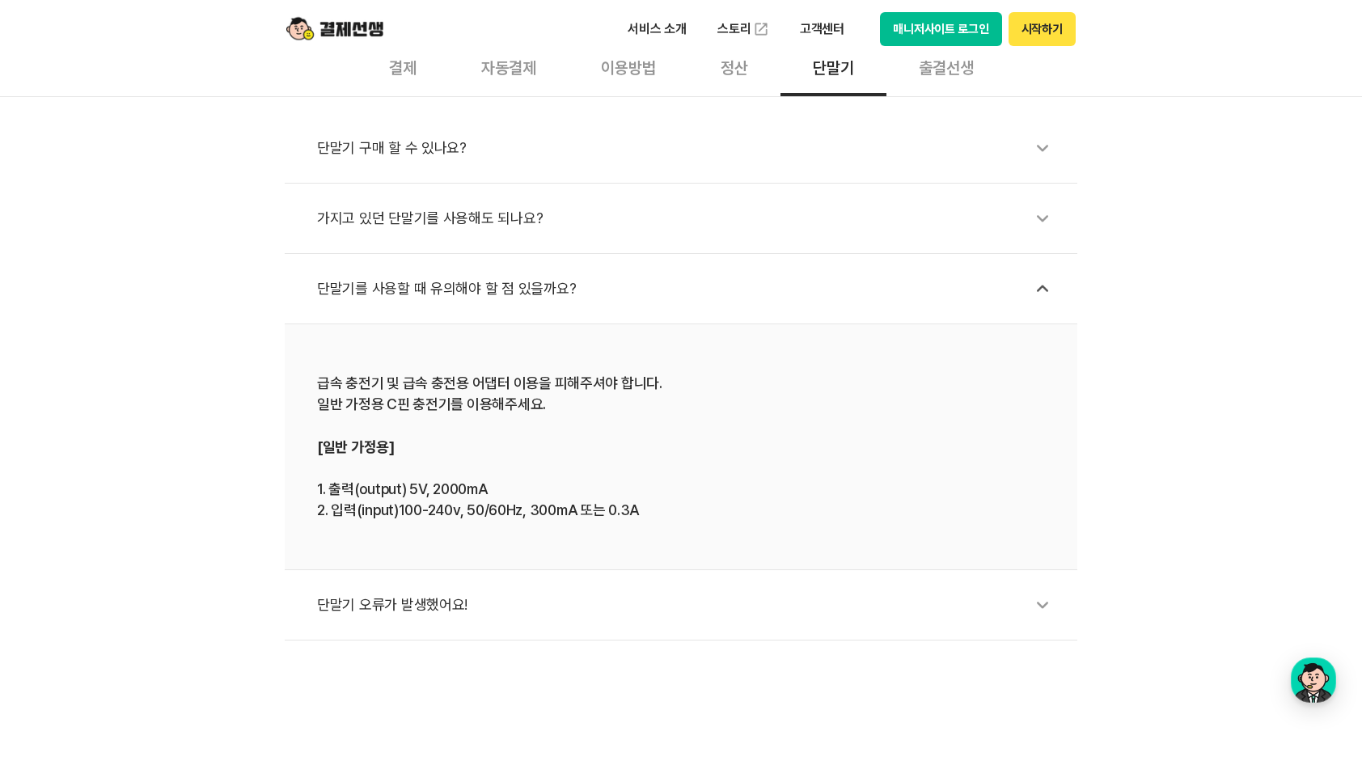
click at [383, 610] on div "단말기 오류가 발생했어요!" at bounding box center [689, 604] width 744 height 37
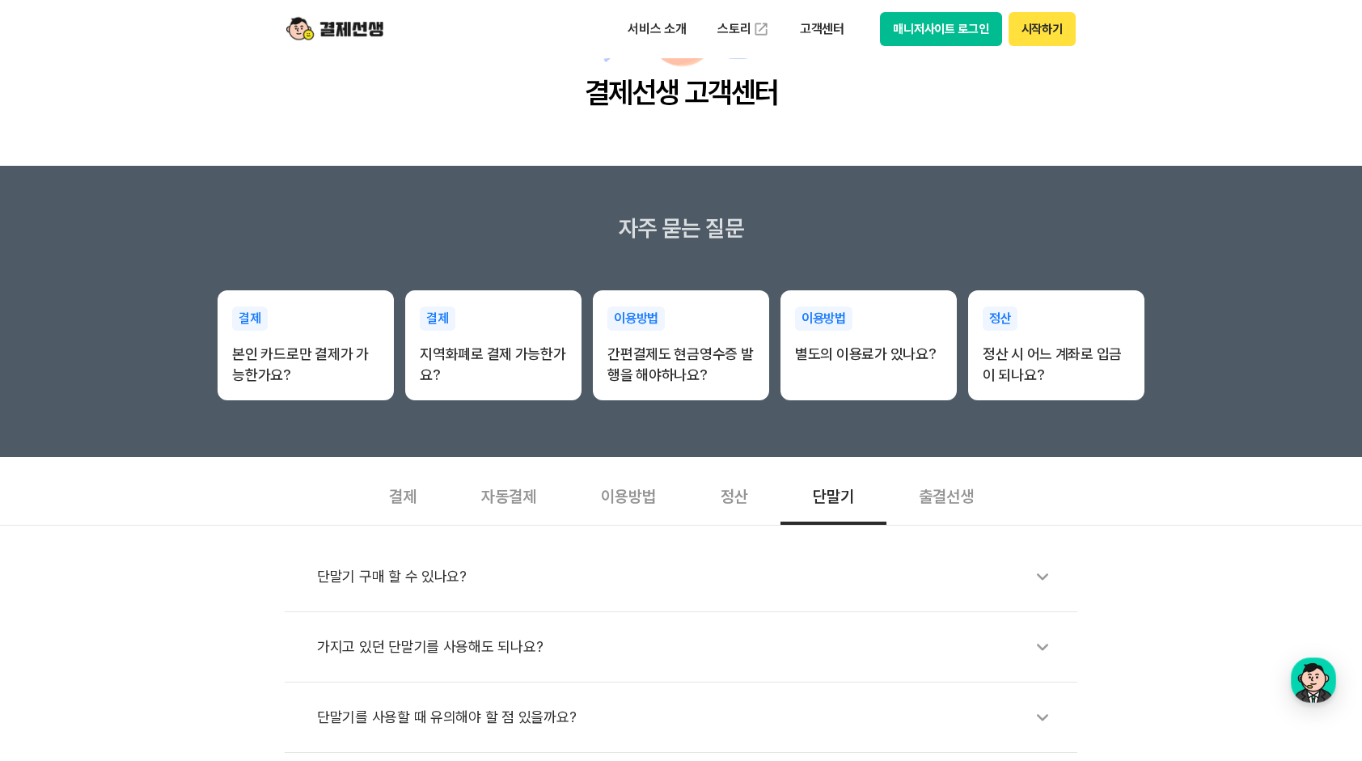
scroll to position [81, 0]
